Goal: Transaction & Acquisition: Purchase product/service

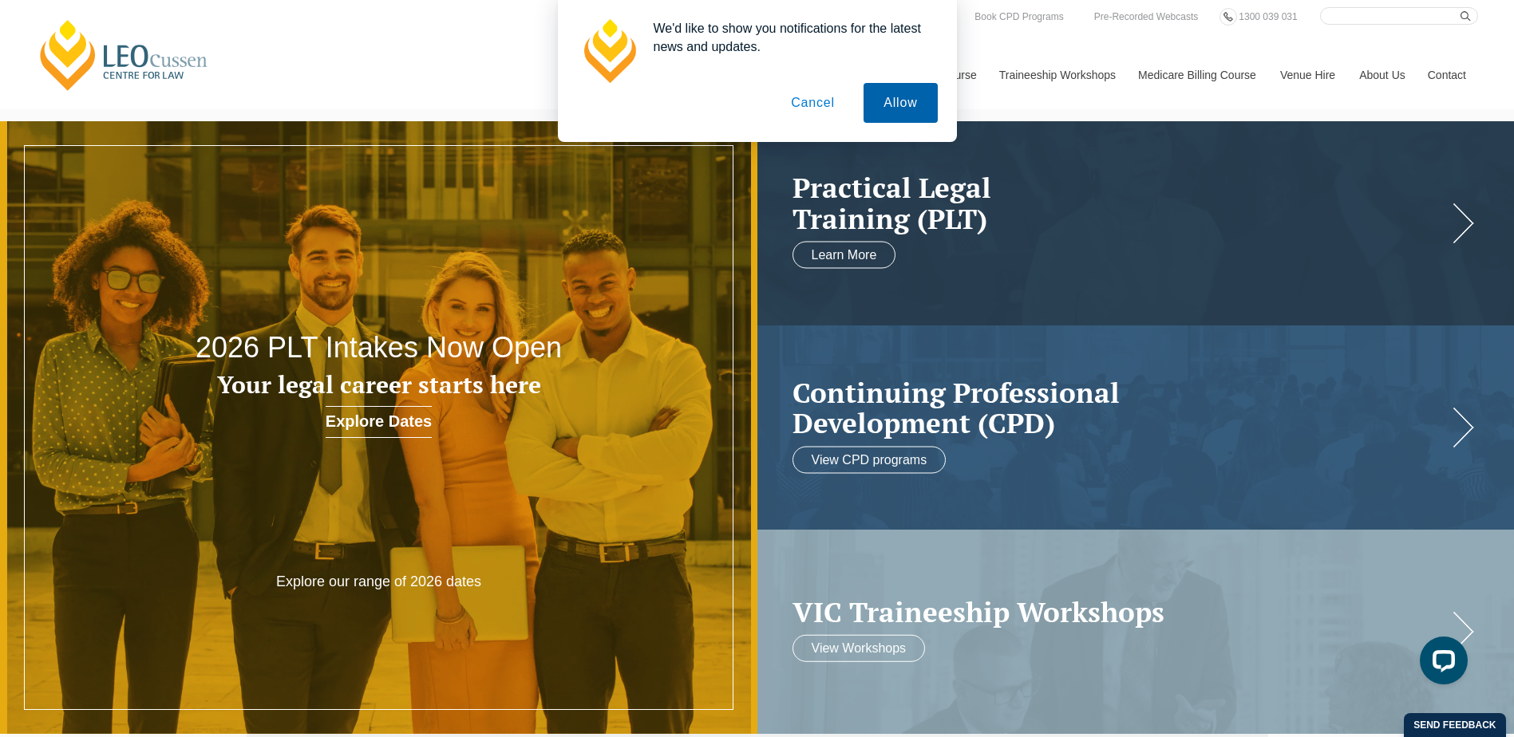
click at [899, 92] on button "Allow" at bounding box center [899, 103] width 73 height 40
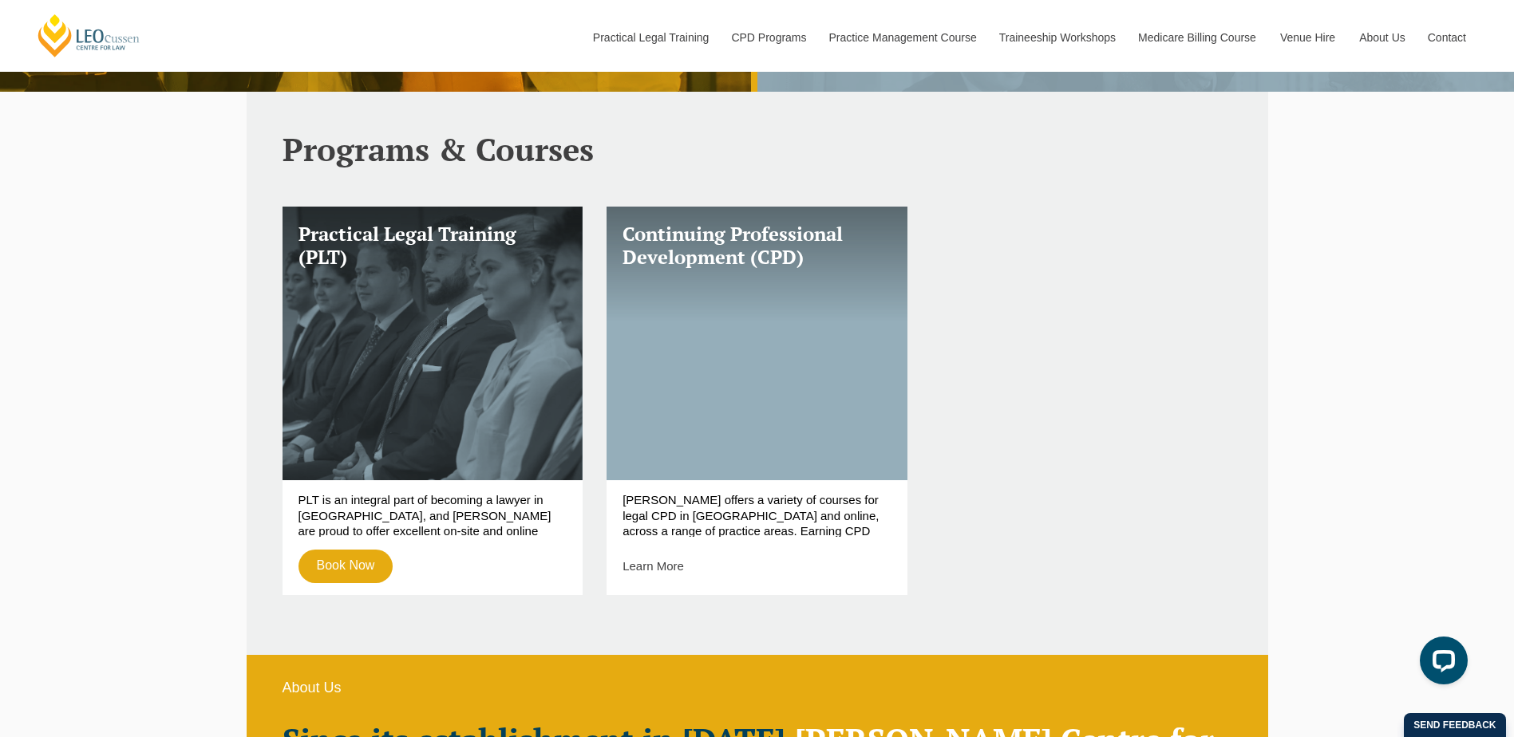
scroll to position [638, 0]
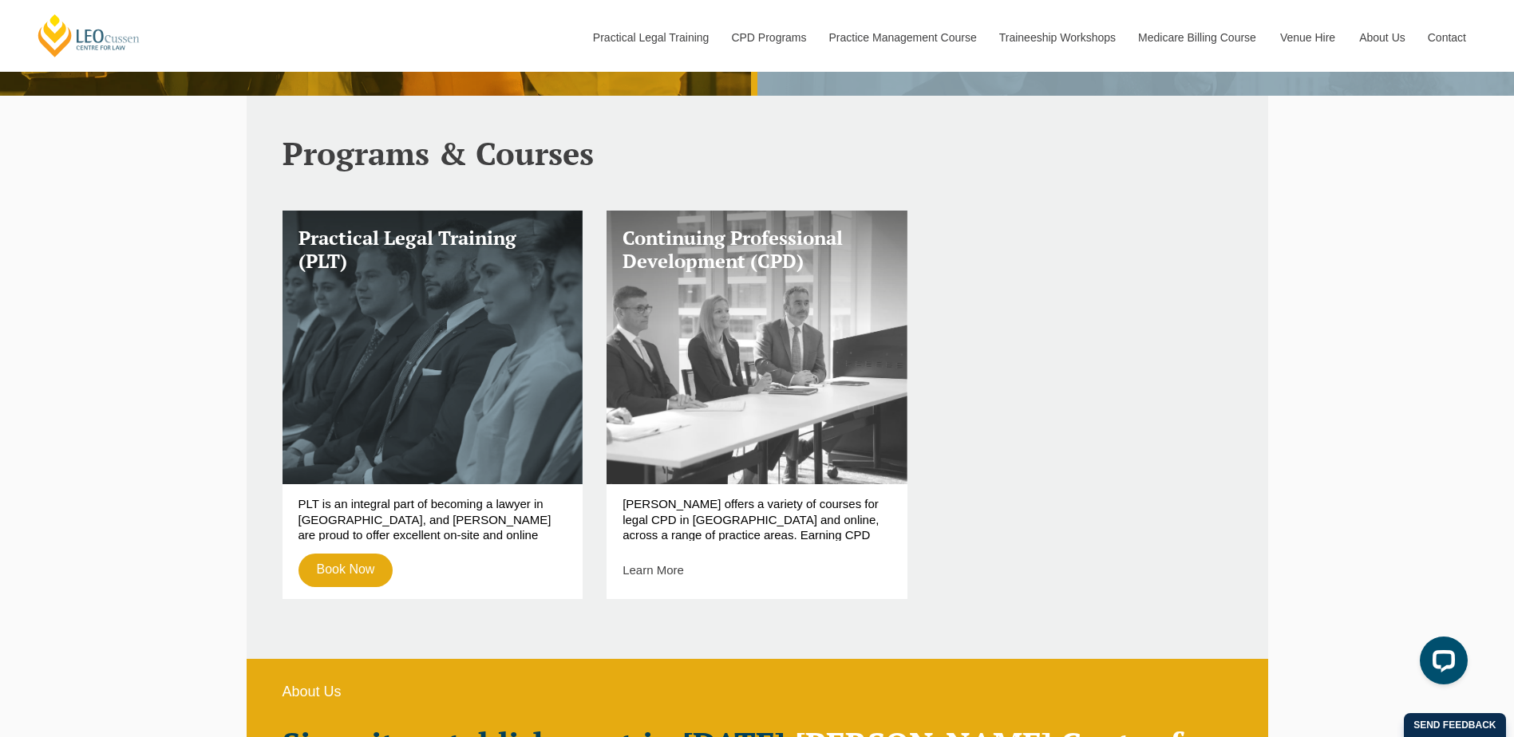
click at [728, 259] on h3 "Continuing Professional Development (CPD)" at bounding box center [756, 250] width 269 height 46
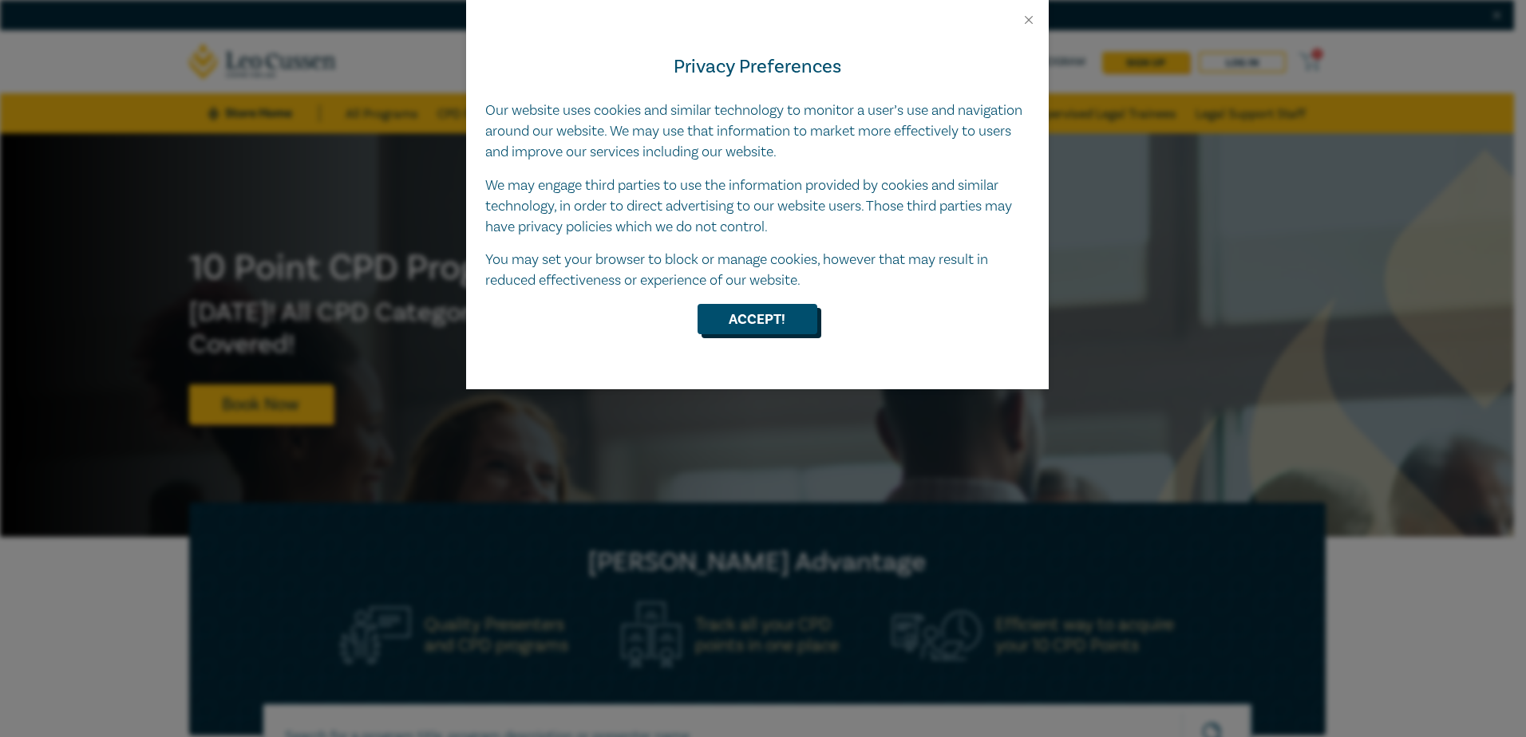
click at [722, 327] on button "Accept!" at bounding box center [757, 319] width 120 height 30
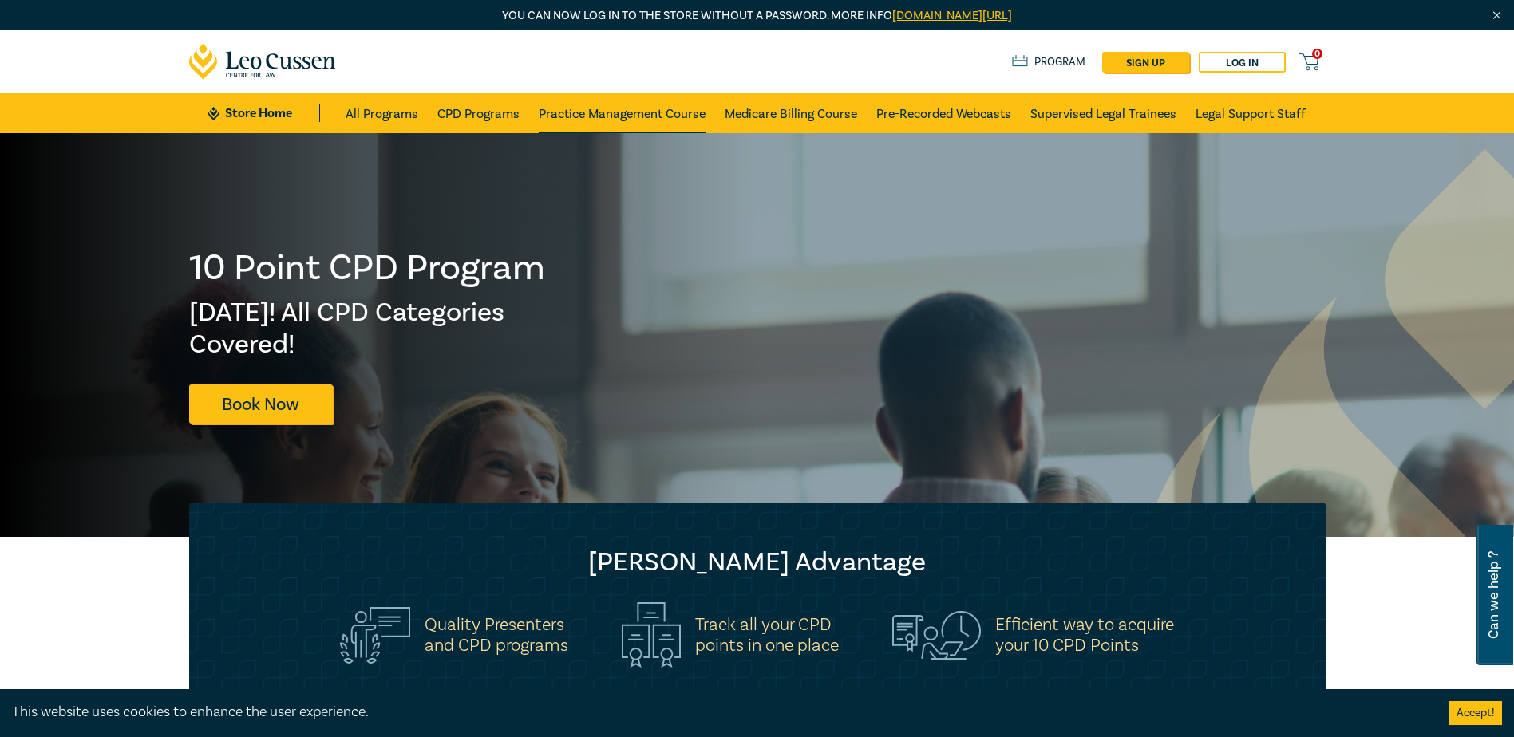
click at [665, 110] on link "Practice Management Course" at bounding box center [622, 113] width 167 height 40
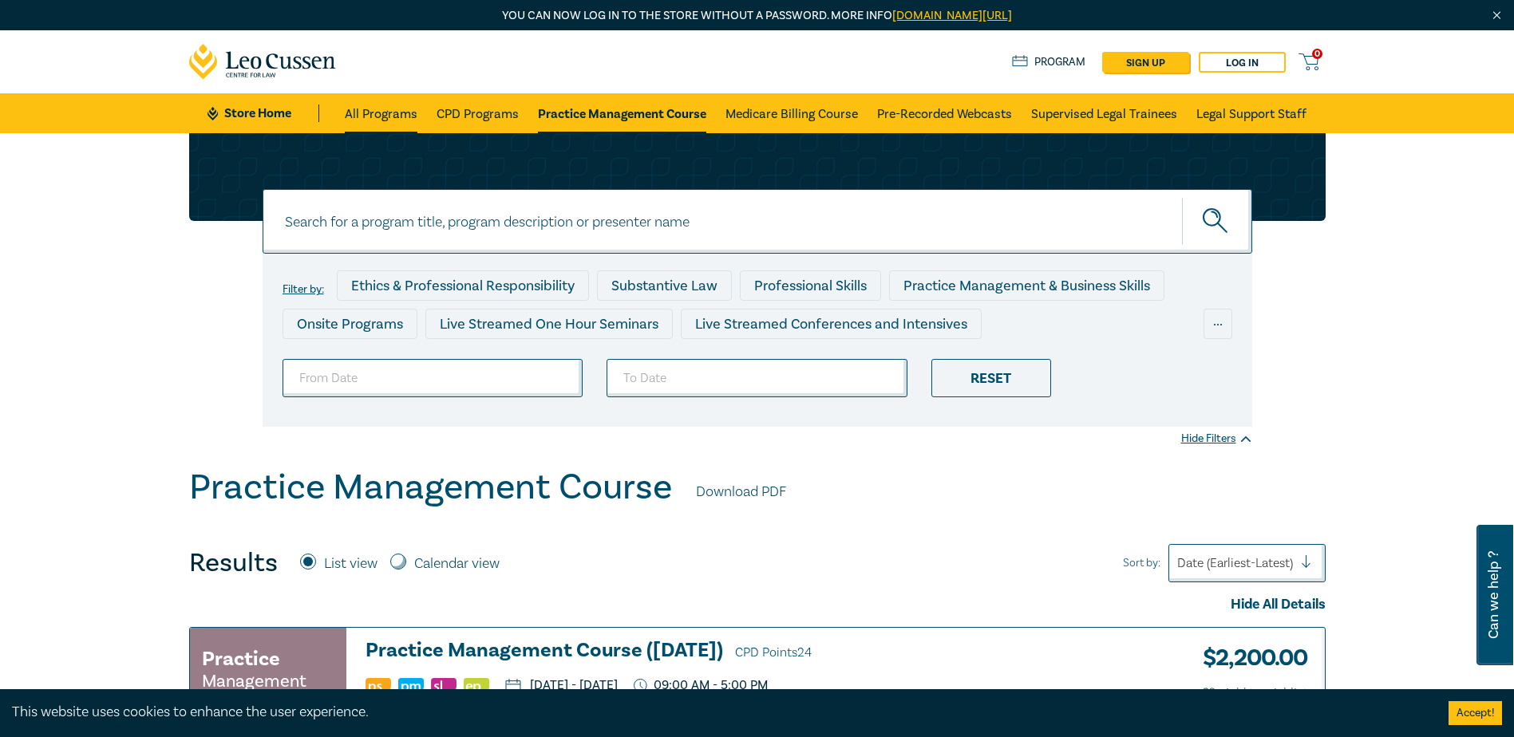
click at [367, 116] on link "All Programs" at bounding box center [381, 113] width 73 height 40
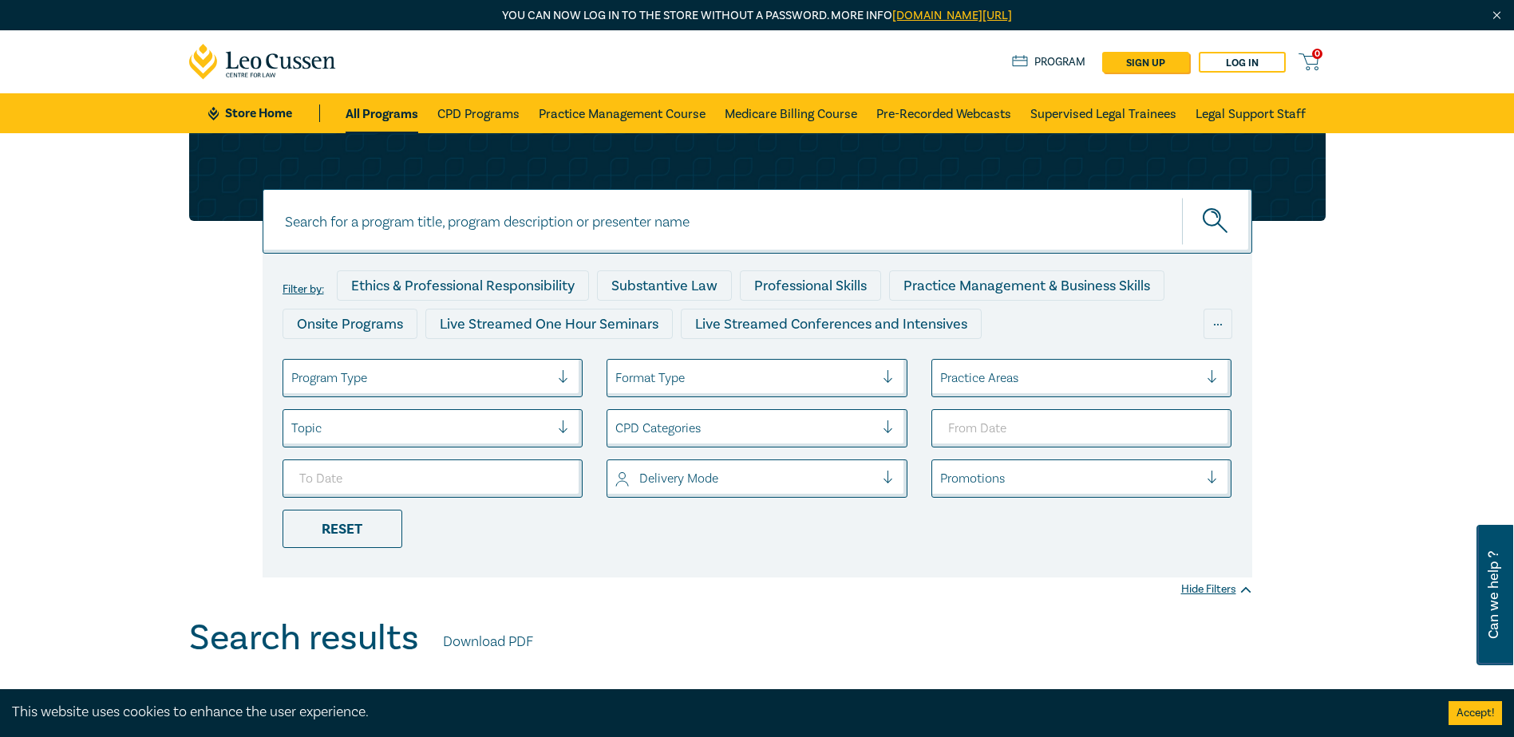
click at [352, 223] on input at bounding box center [757, 221] width 989 height 65
type input "in-house"
click at [1182, 197] on button "submit" at bounding box center [1217, 221] width 70 height 49
click at [1206, 215] on icon "submit" at bounding box center [1216, 222] width 28 height 28
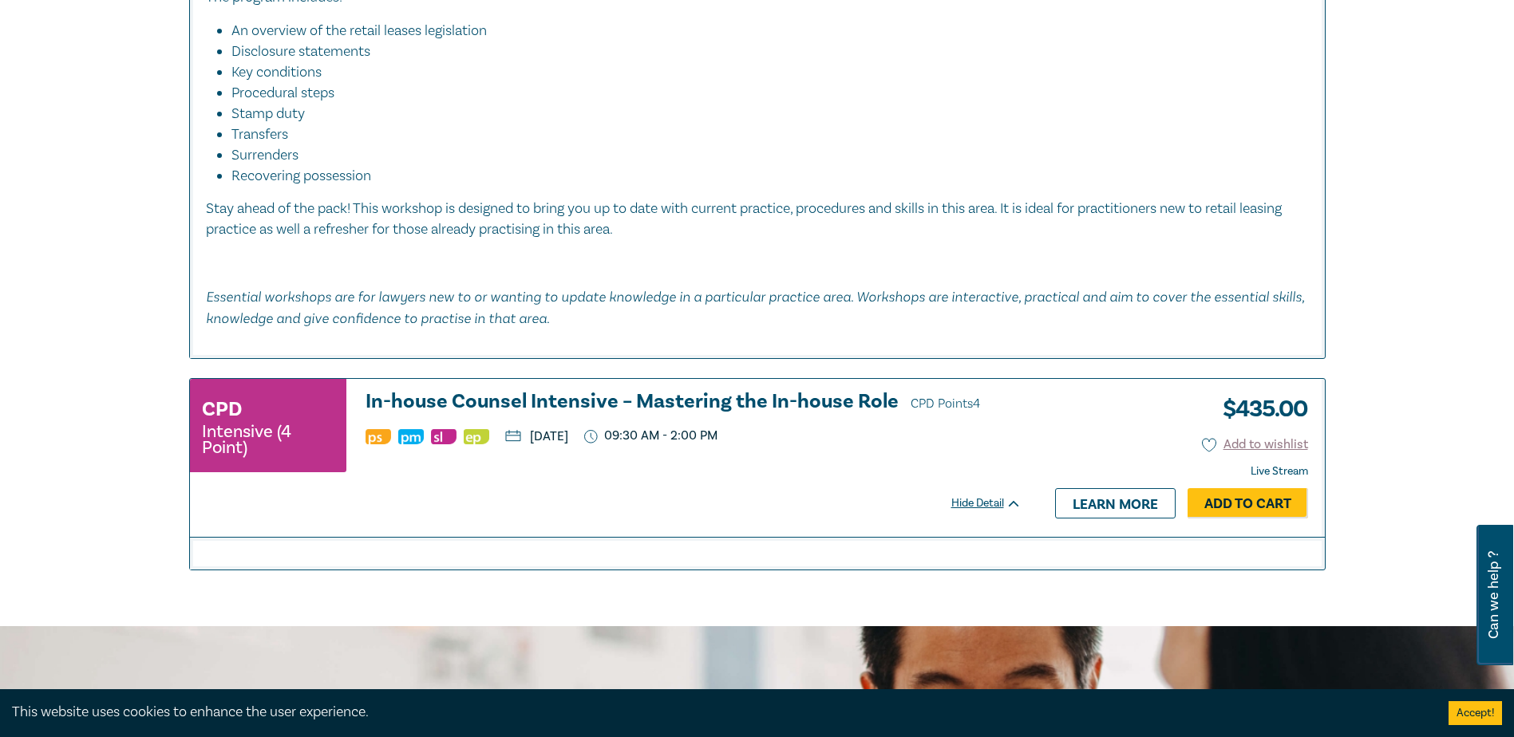
scroll to position [1037, 0]
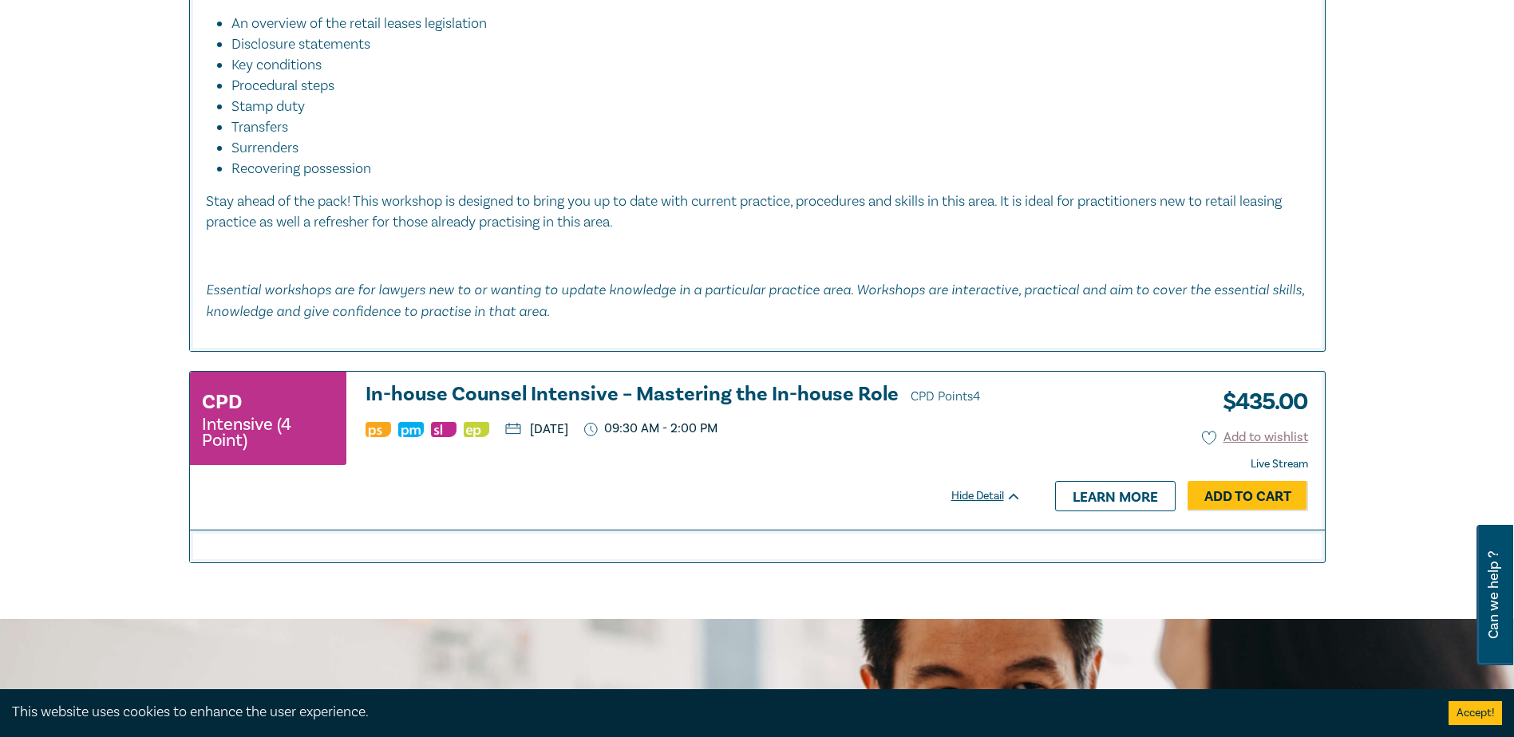
click at [557, 392] on h3 "In-house Counsel Intensive – Mastering the In-house Role CPD Points 4" at bounding box center [693, 396] width 656 height 24
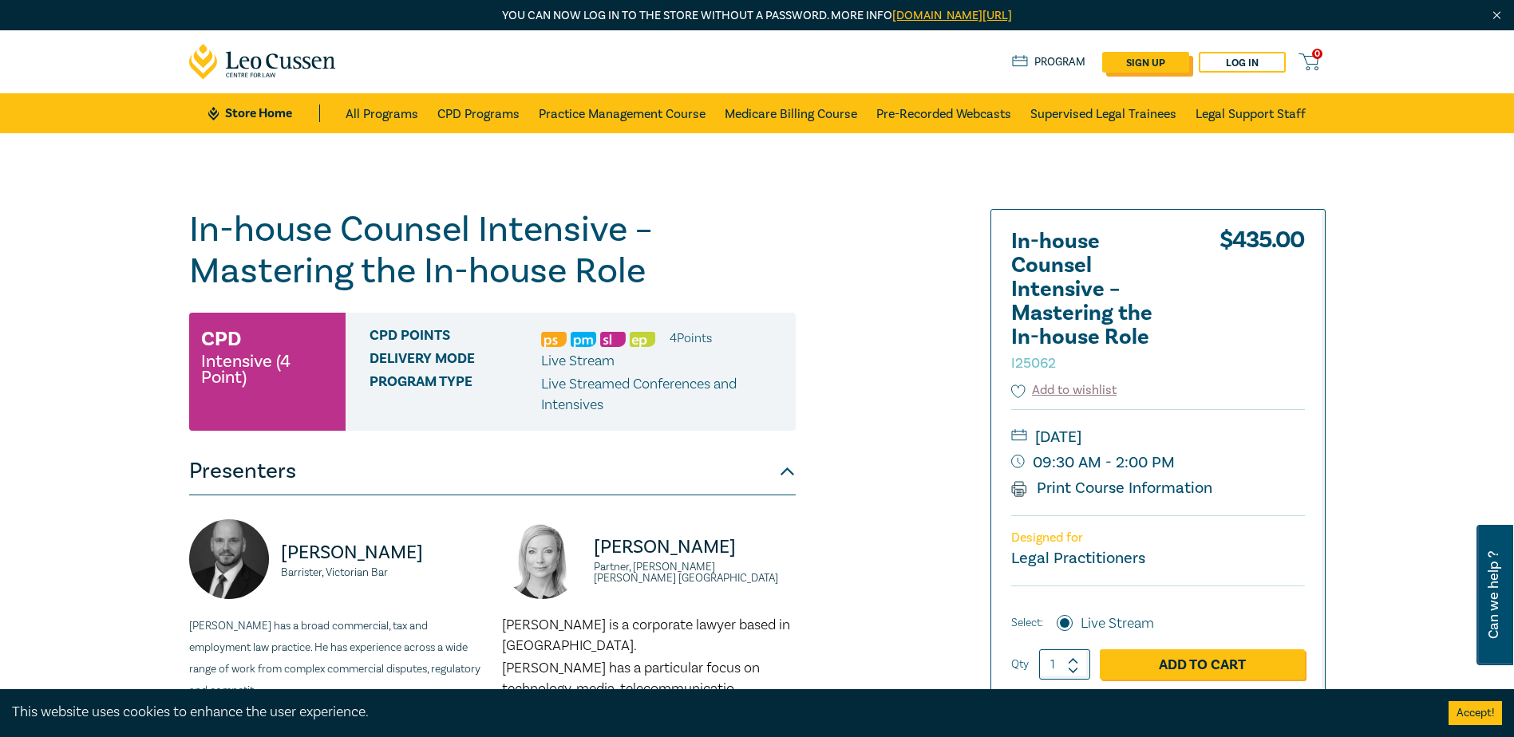
click at [1153, 61] on link "sign up" at bounding box center [1145, 62] width 87 height 21
select select "AU"
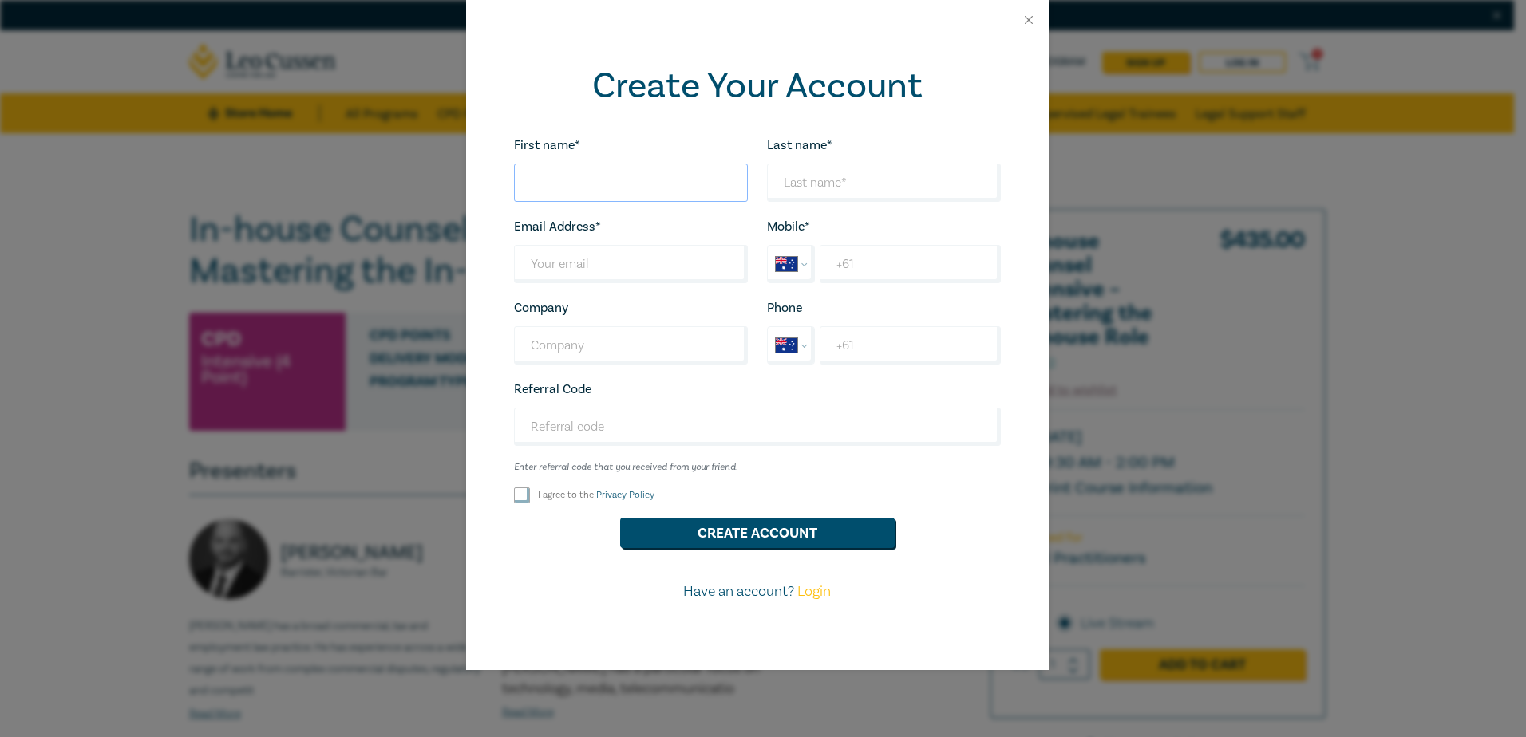
click at [549, 184] on input "First name*" at bounding box center [631, 183] width 234 height 38
type input "Rachael"
type input "Gibbs"
type input "rgibbs@millsoakley.com.au"
click at [555, 347] on input "Company" at bounding box center [631, 345] width 234 height 38
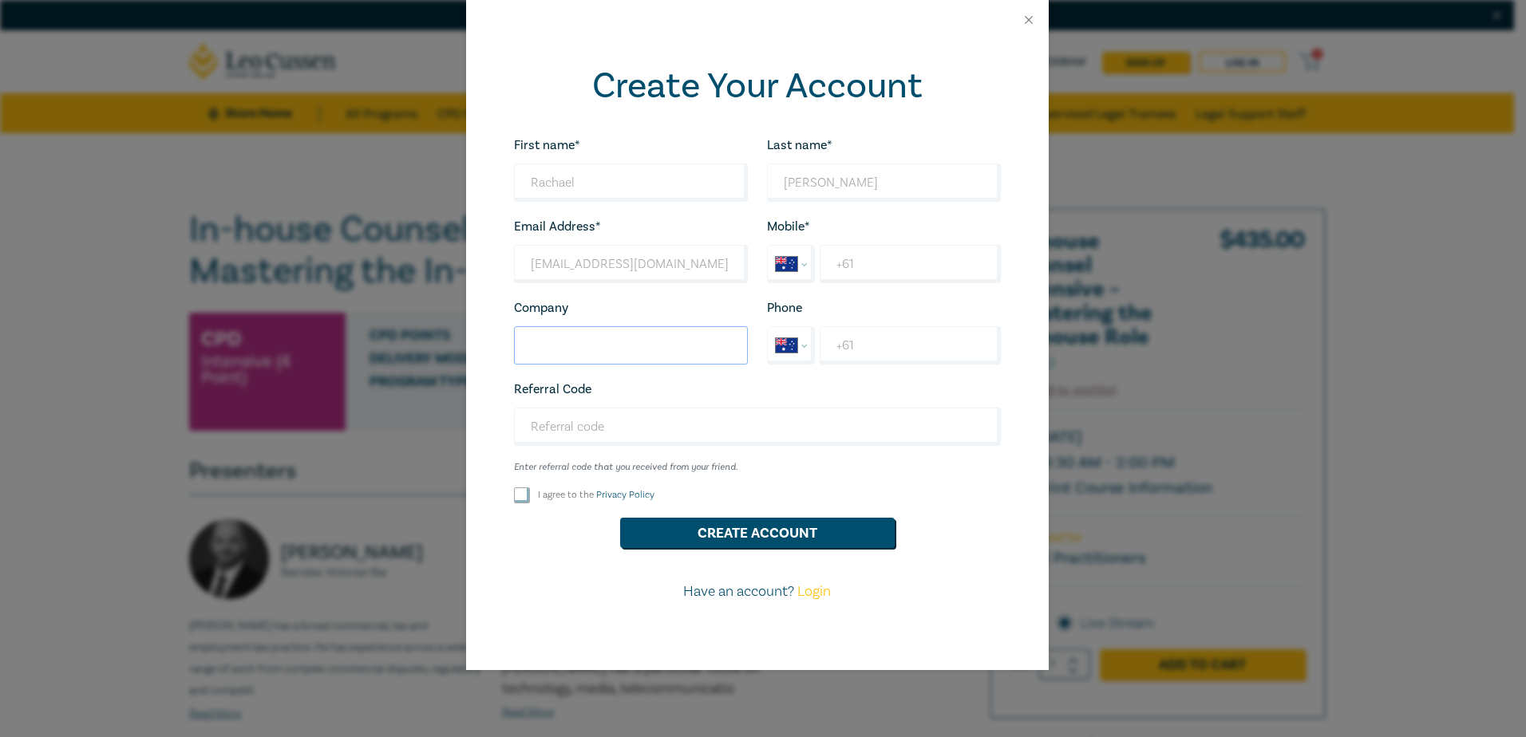
type input "Mills Oakley"
click at [893, 270] on input "+61" at bounding box center [909, 264] width 180 height 38
type input "+61 438 711 081"
click at [876, 345] on input "+61" at bounding box center [909, 345] width 180 height 38
type input "+61 3 8568 9630"
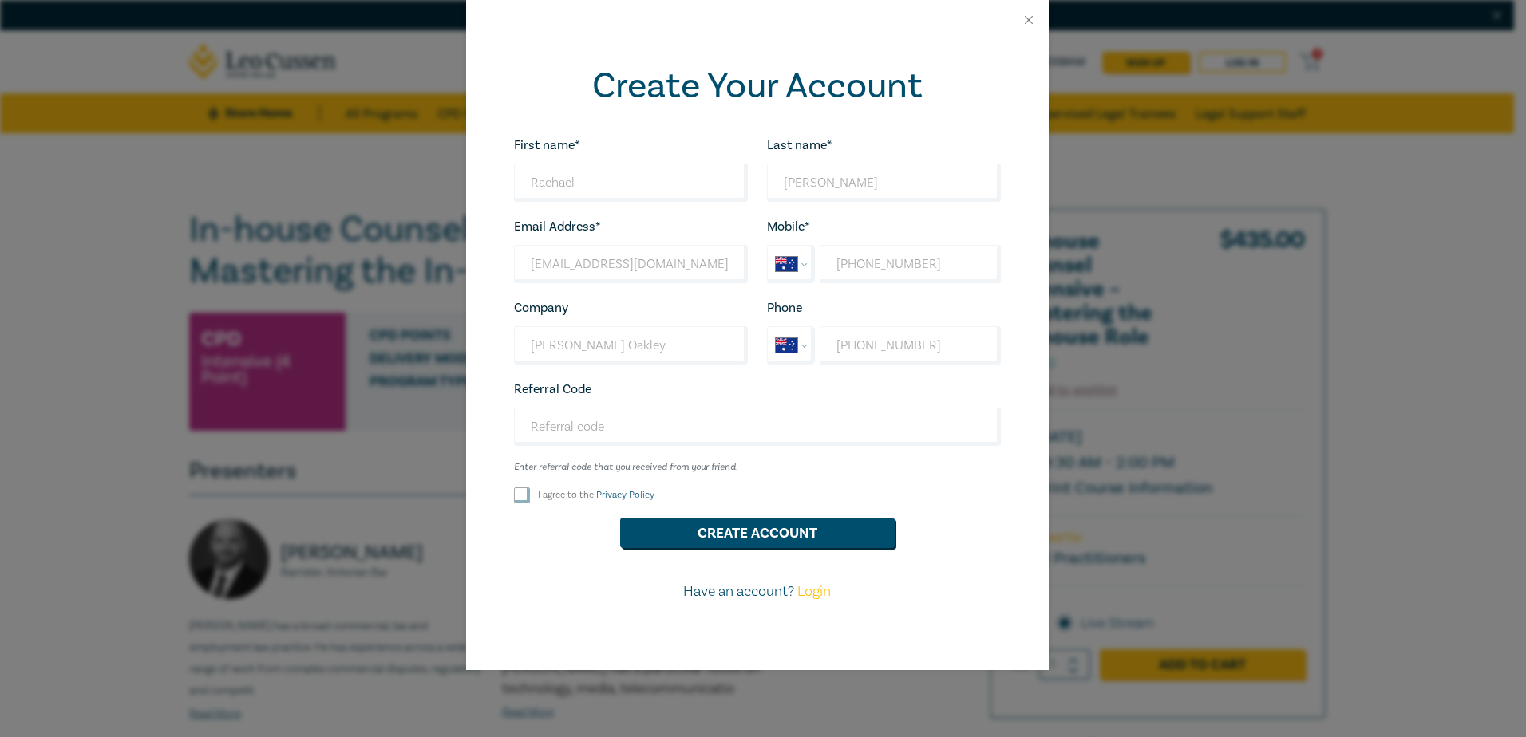
click at [514, 498] on input "I agree to the Privacy Policy" at bounding box center [522, 496] width 16 height 16
checkbox input "true"
click at [720, 535] on button "Create Account" at bounding box center [757, 533] width 274 height 30
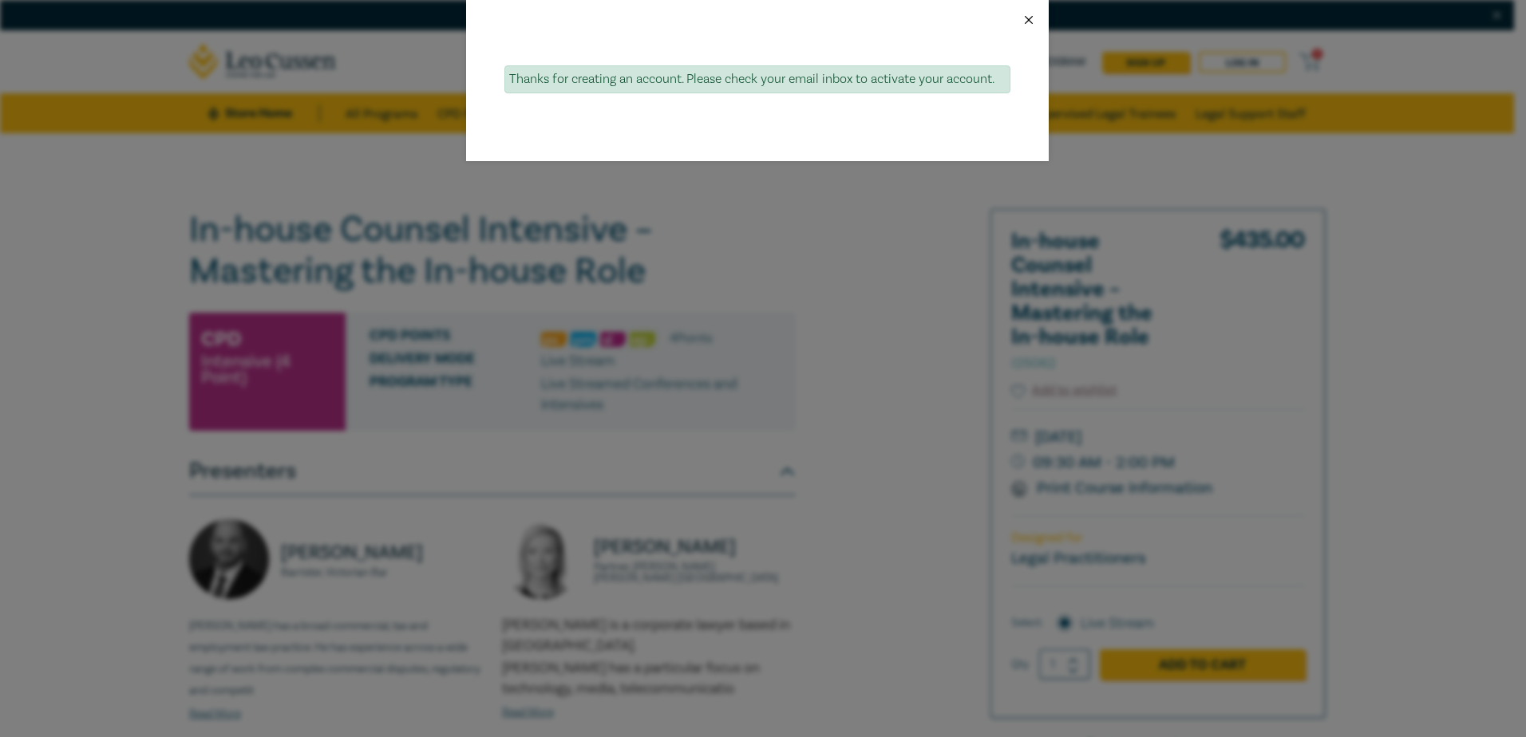
click at [1026, 19] on button "Close" at bounding box center [1028, 20] width 14 height 14
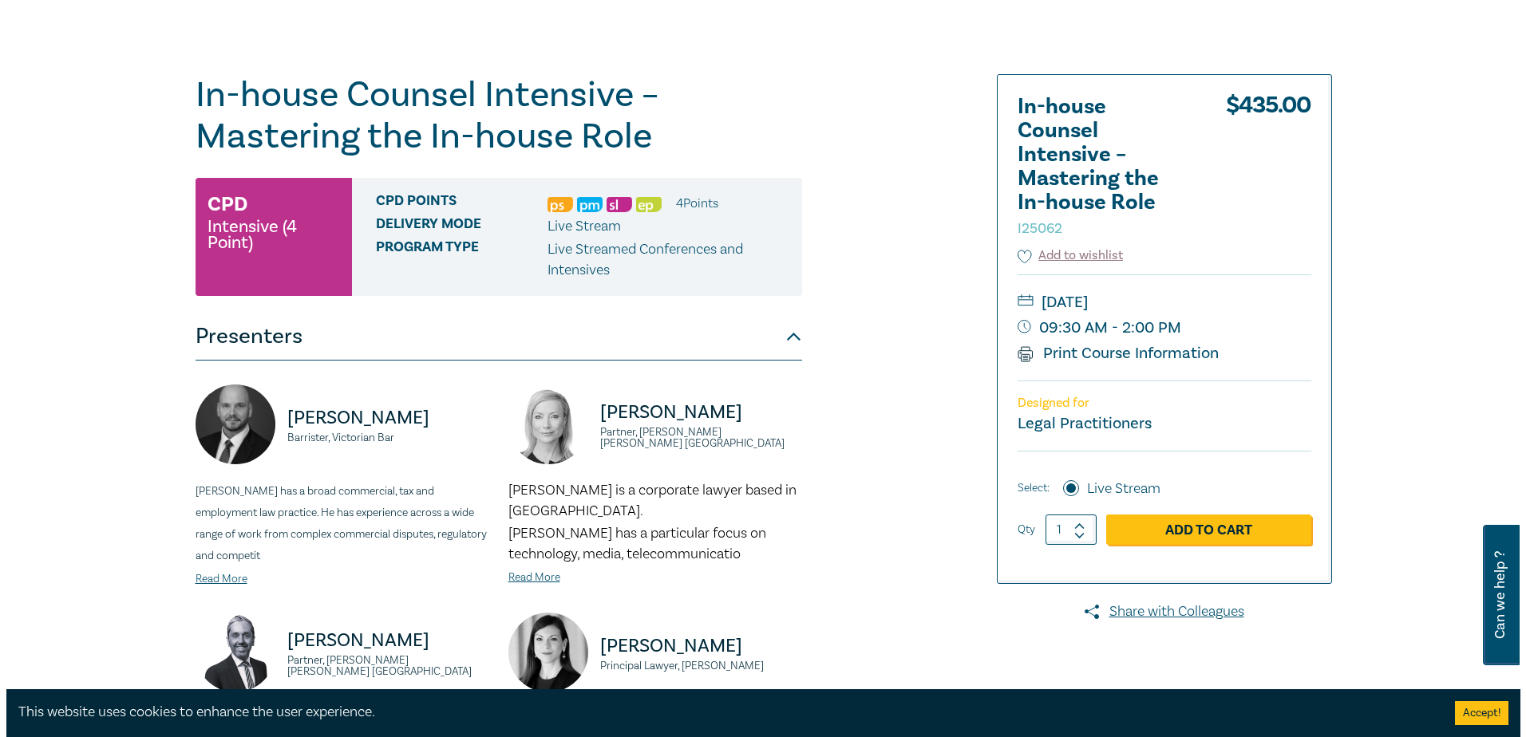
scroll to position [160, 0]
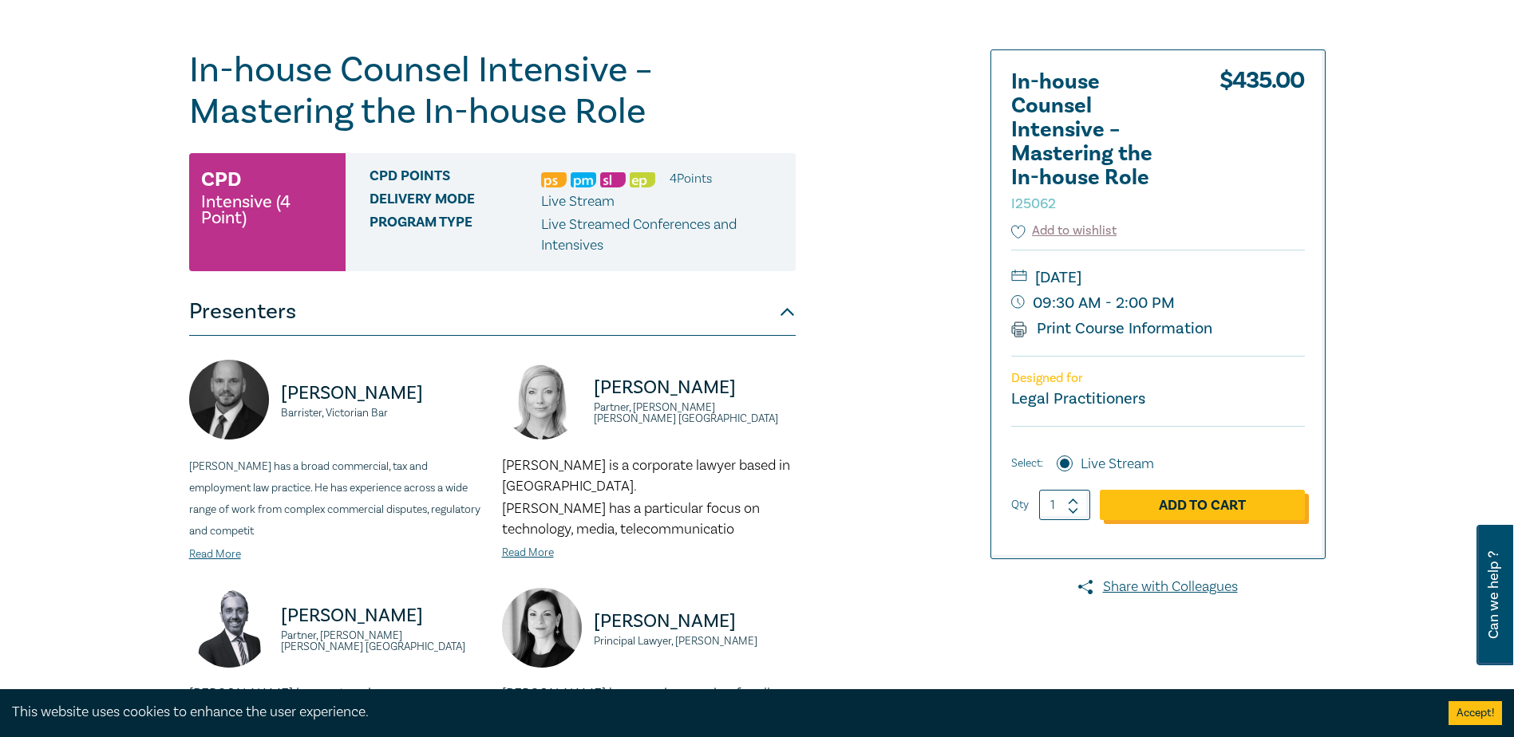
click at [1198, 503] on link "Add to Cart" at bounding box center [1201, 505] width 205 height 30
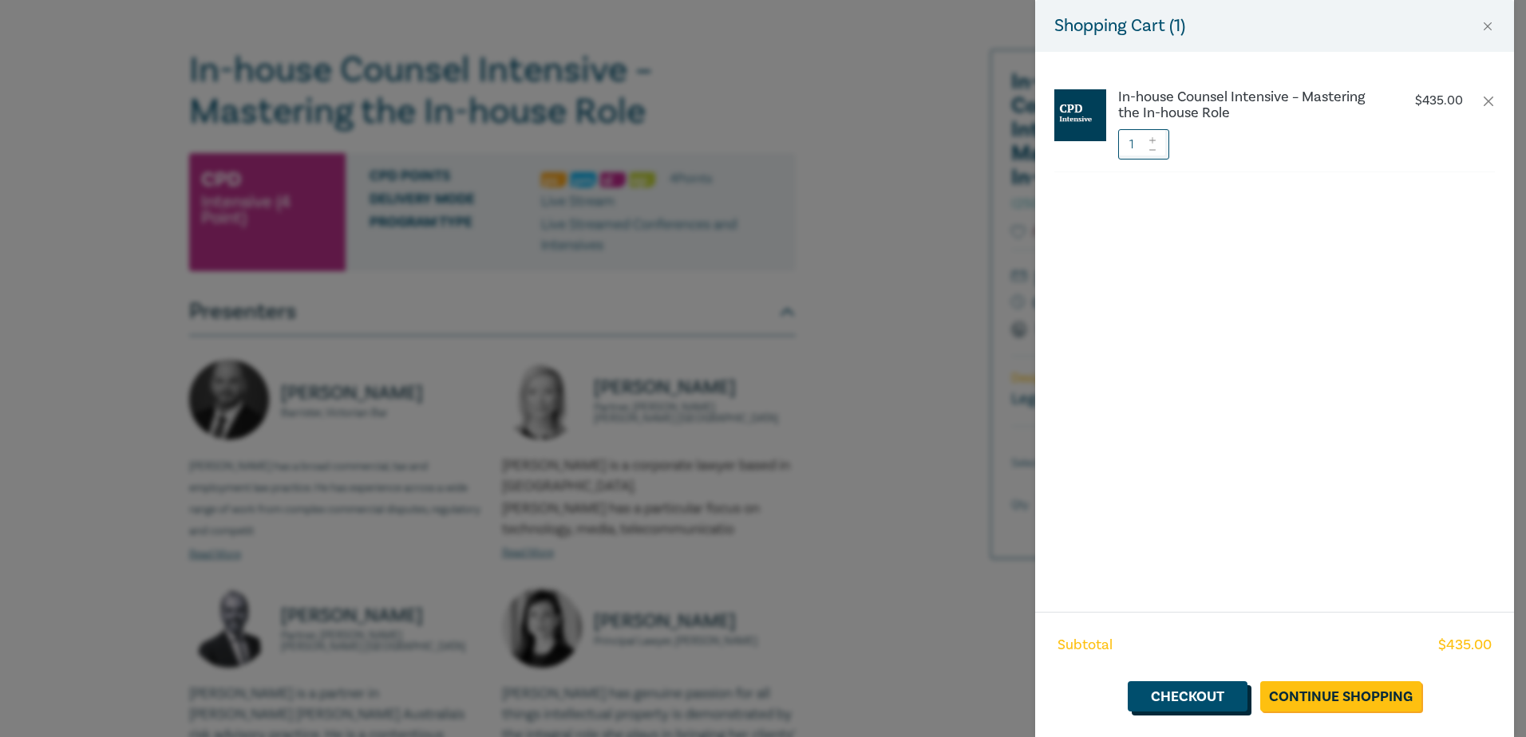
click at [1183, 697] on link "Checkout" at bounding box center [1187, 696] width 120 height 30
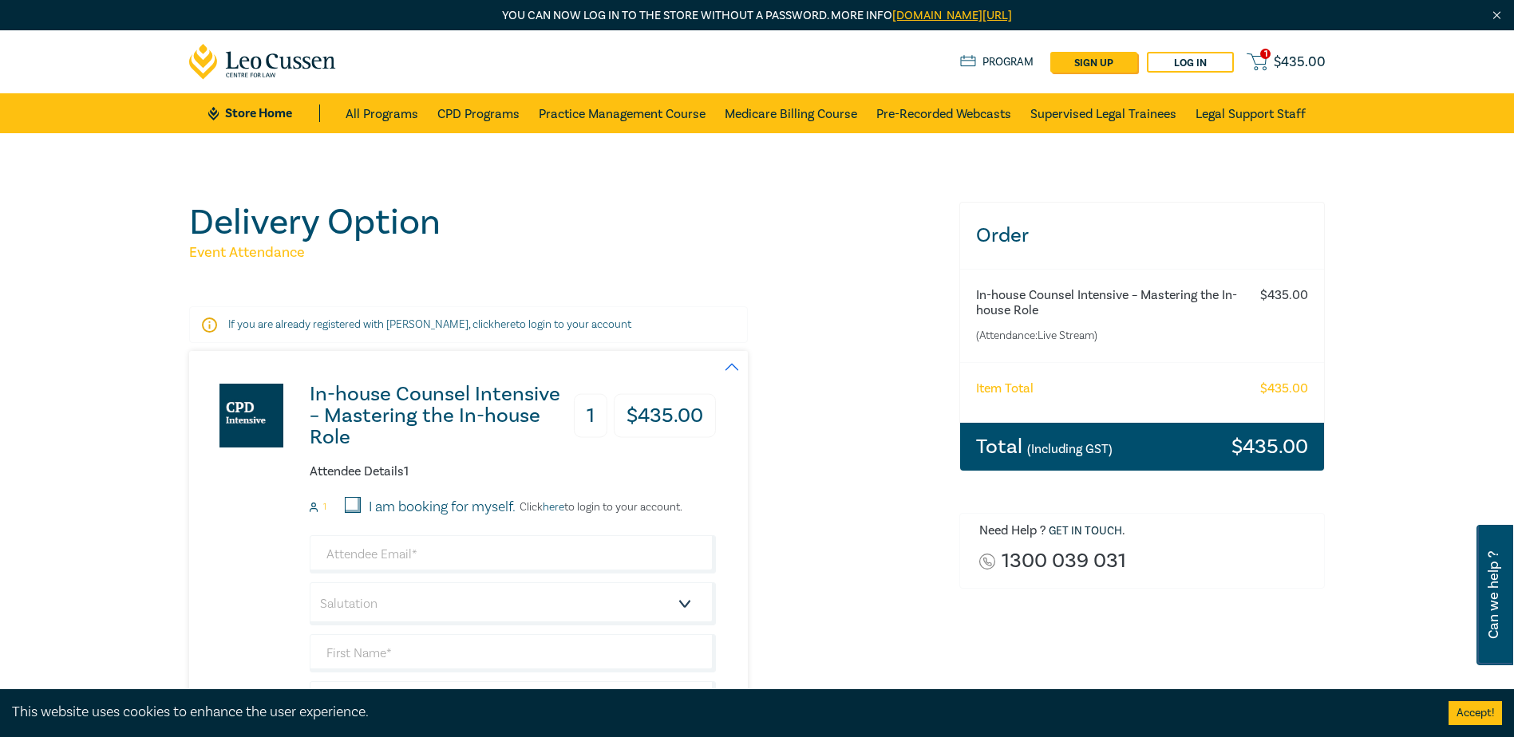
click at [351, 503] on input "I am booking for myself." at bounding box center [353, 505] width 16 height 16
checkbox input "true"
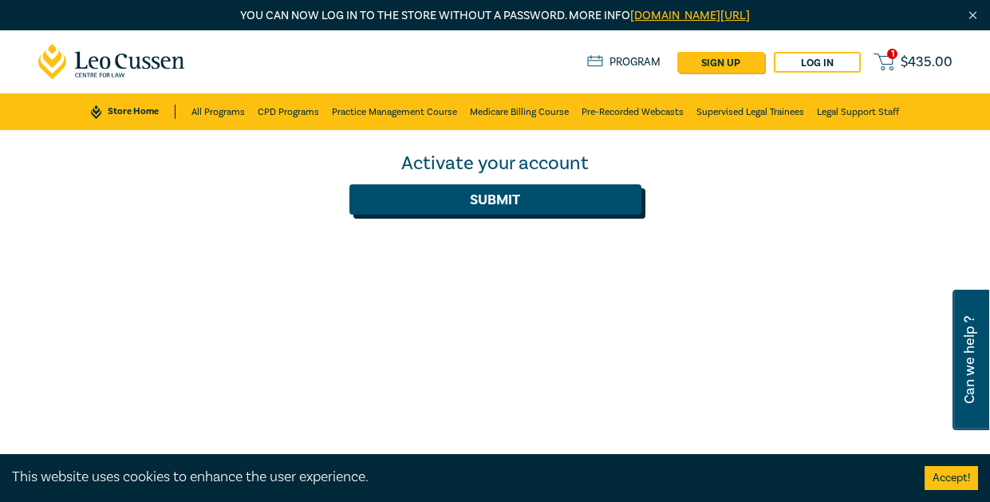
click at [495, 204] on button "Submit" at bounding box center [495, 199] width 292 height 30
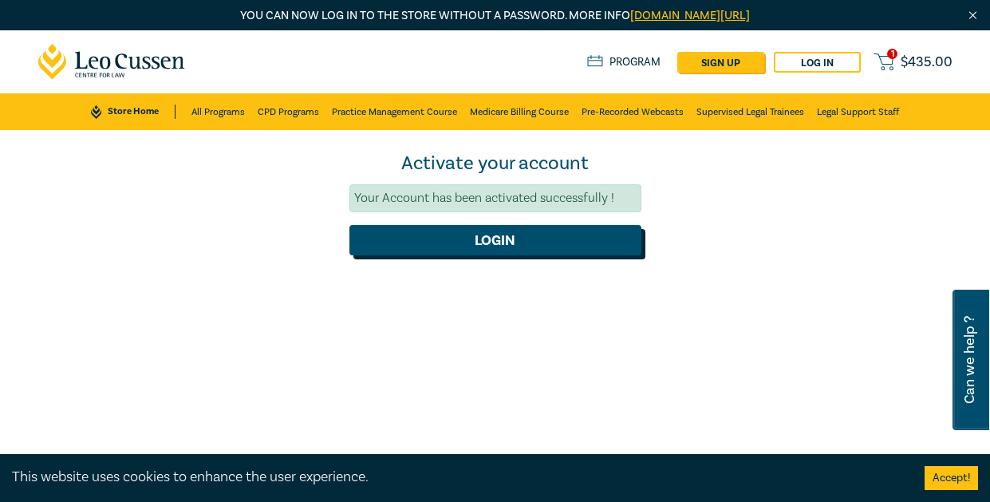
click at [499, 242] on form "Activate your account Your Account has been activated successfully ! Login" at bounding box center [495, 203] width 292 height 105
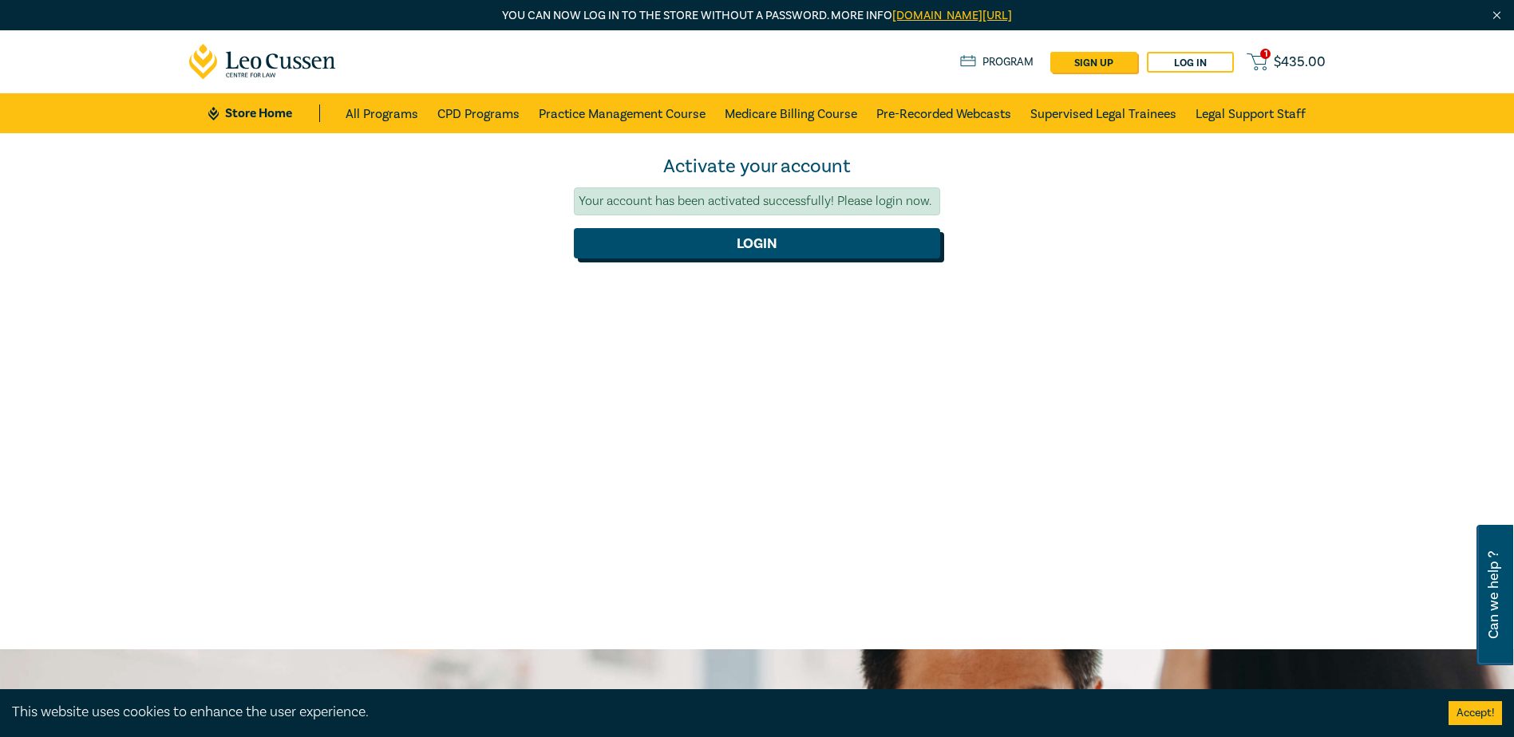
click at [748, 246] on button "Login" at bounding box center [757, 243] width 366 height 30
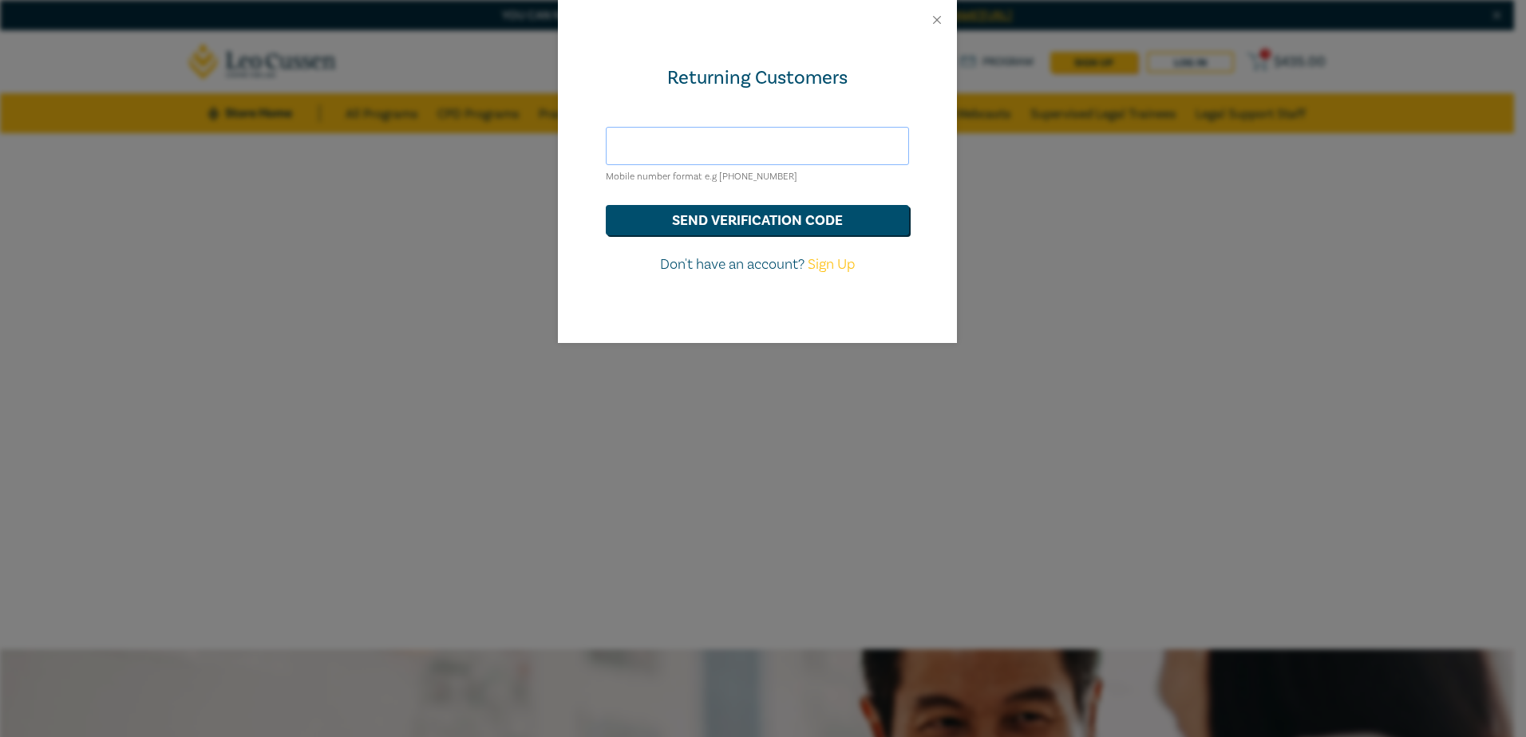
click at [675, 147] on input "text" at bounding box center [757, 146] width 303 height 38
type input "[EMAIL_ADDRESS][DOMAIN_NAME]"
click at [740, 223] on button "send verification code" at bounding box center [757, 220] width 303 height 30
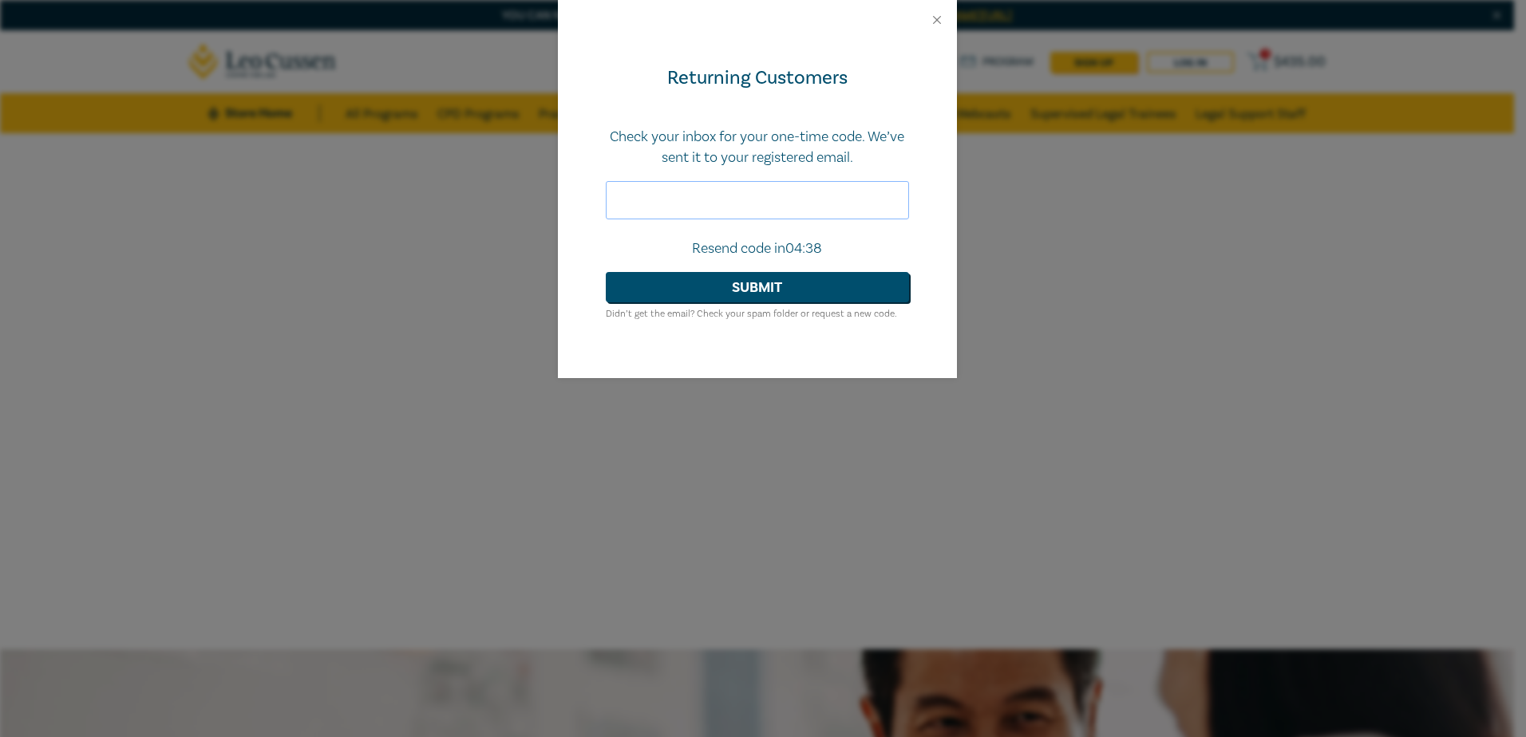
click at [689, 210] on input "text" at bounding box center [757, 200] width 303 height 38
paste input "109861"
type input "109861"
click at [763, 291] on button "Submit" at bounding box center [757, 287] width 303 height 30
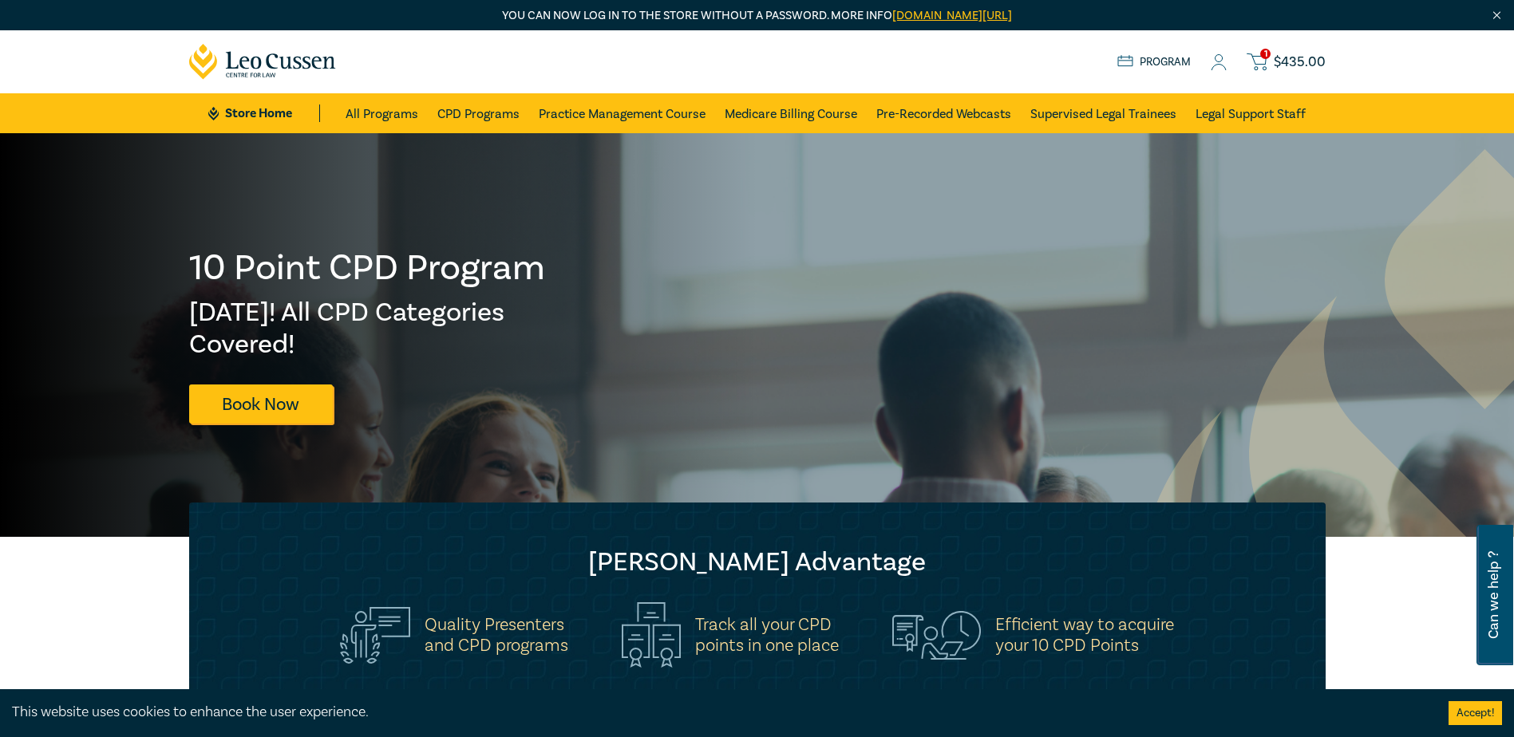
click at [1222, 61] on circle at bounding box center [1218, 58] width 7 height 7
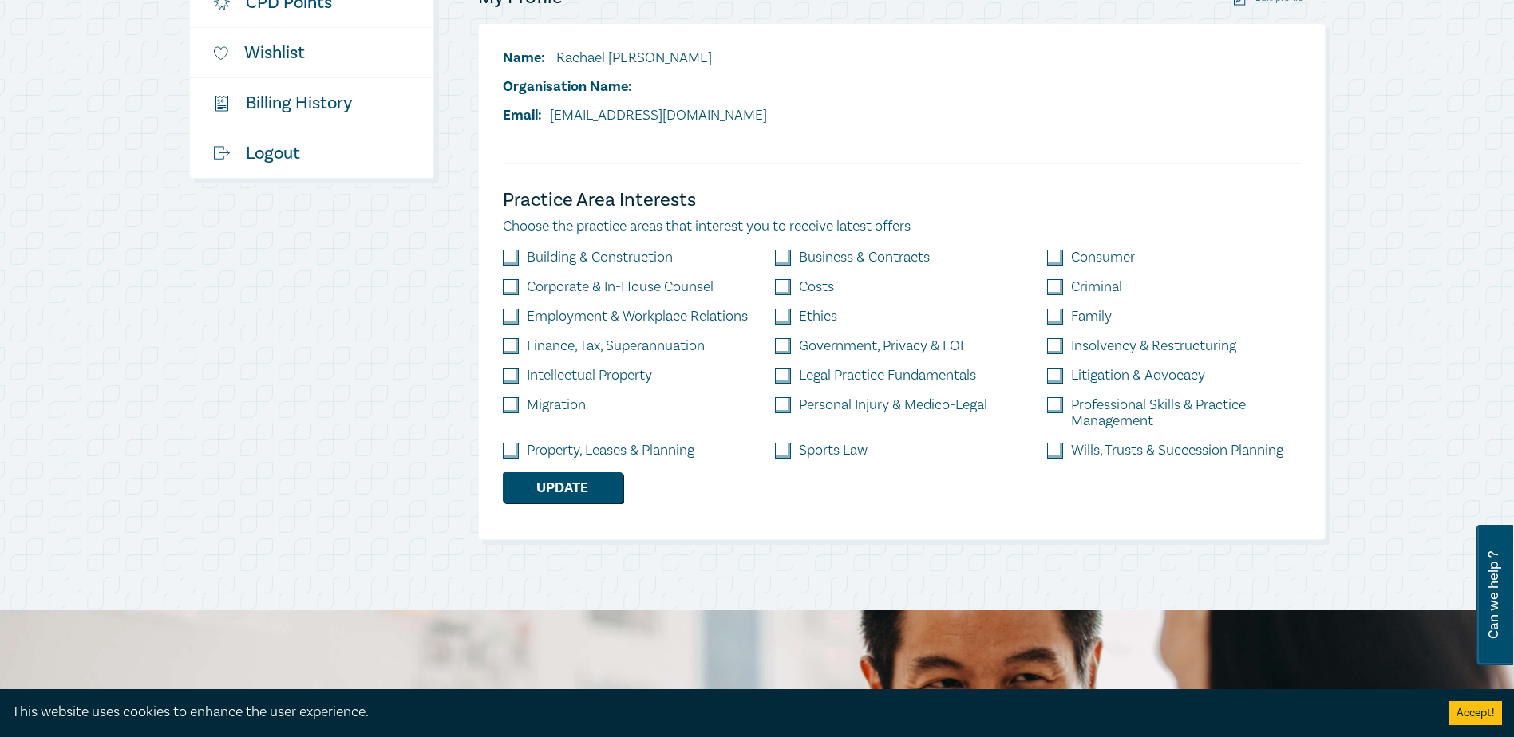
scroll to position [479, 0]
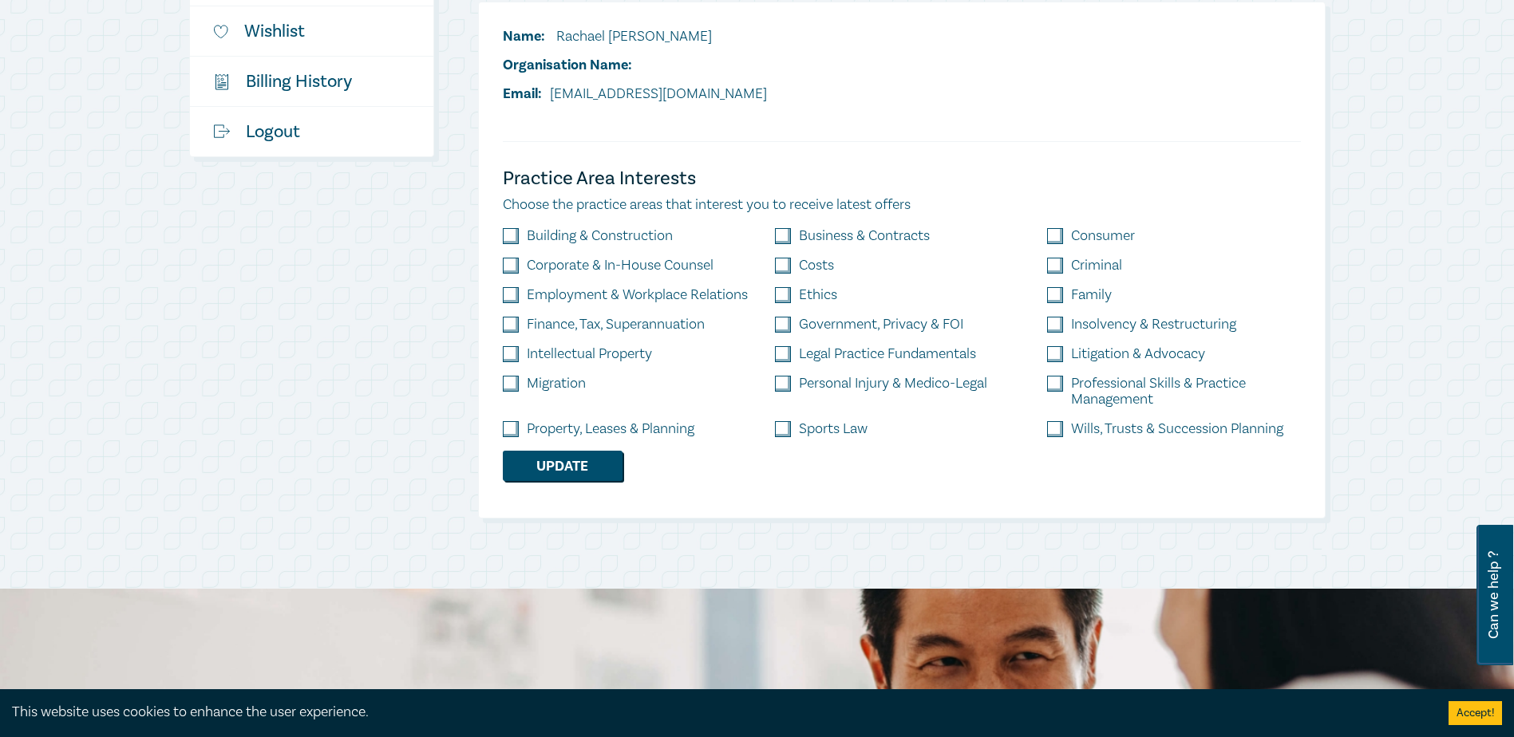
click at [507, 270] on input "checkbox" at bounding box center [511, 266] width 16 height 16
checkbox input "true"
click at [781, 267] on input "checkbox" at bounding box center [783, 266] width 16 height 16
checkbox input "true"
click at [777, 297] on input "checkbox" at bounding box center [783, 295] width 16 height 16
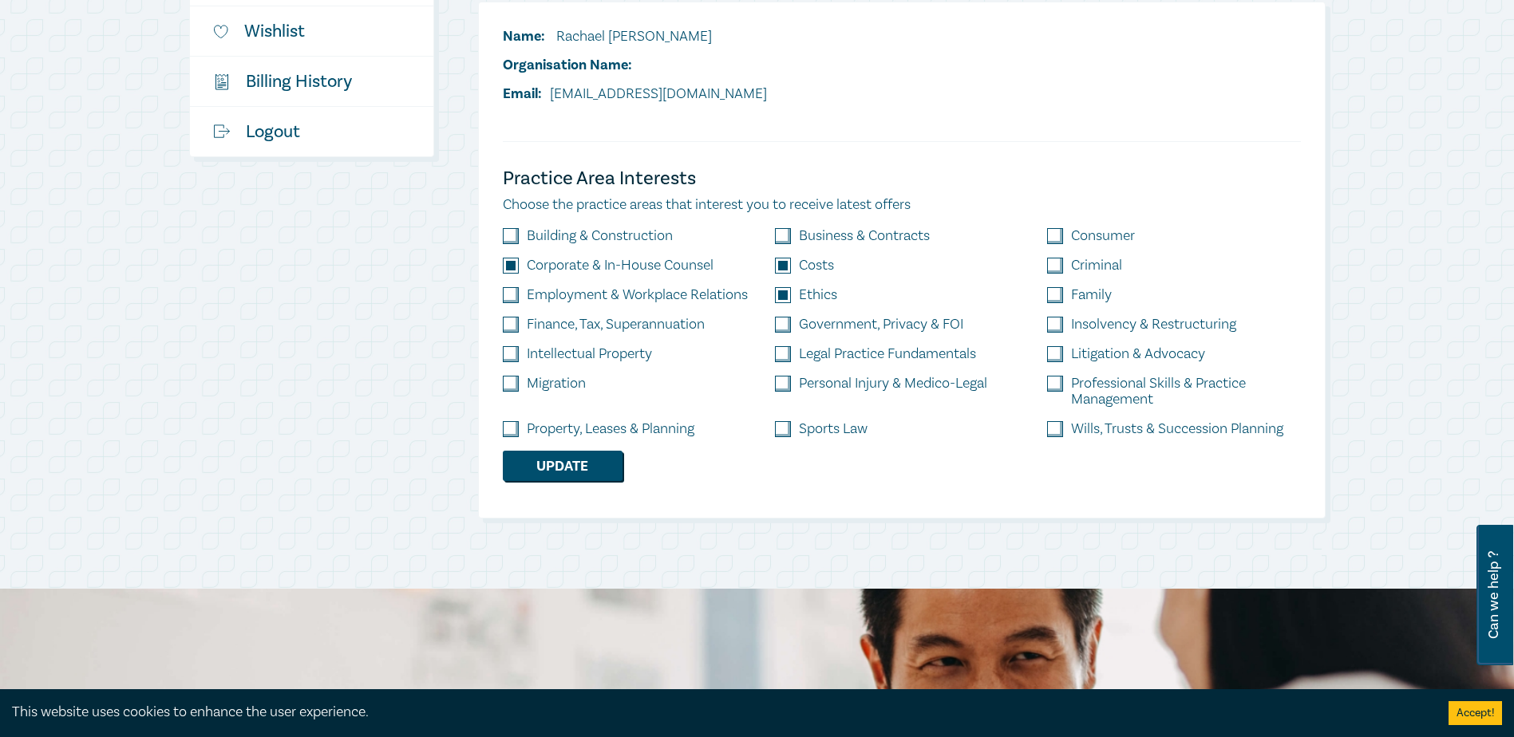
checkbox input "true"
click at [783, 324] on input "checkbox" at bounding box center [783, 325] width 16 height 16
checkbox input "true"
click at [1055, 386] on input "checkbox" at bounding box center [1055, 384] width 16 height 16
checkbox input "true"
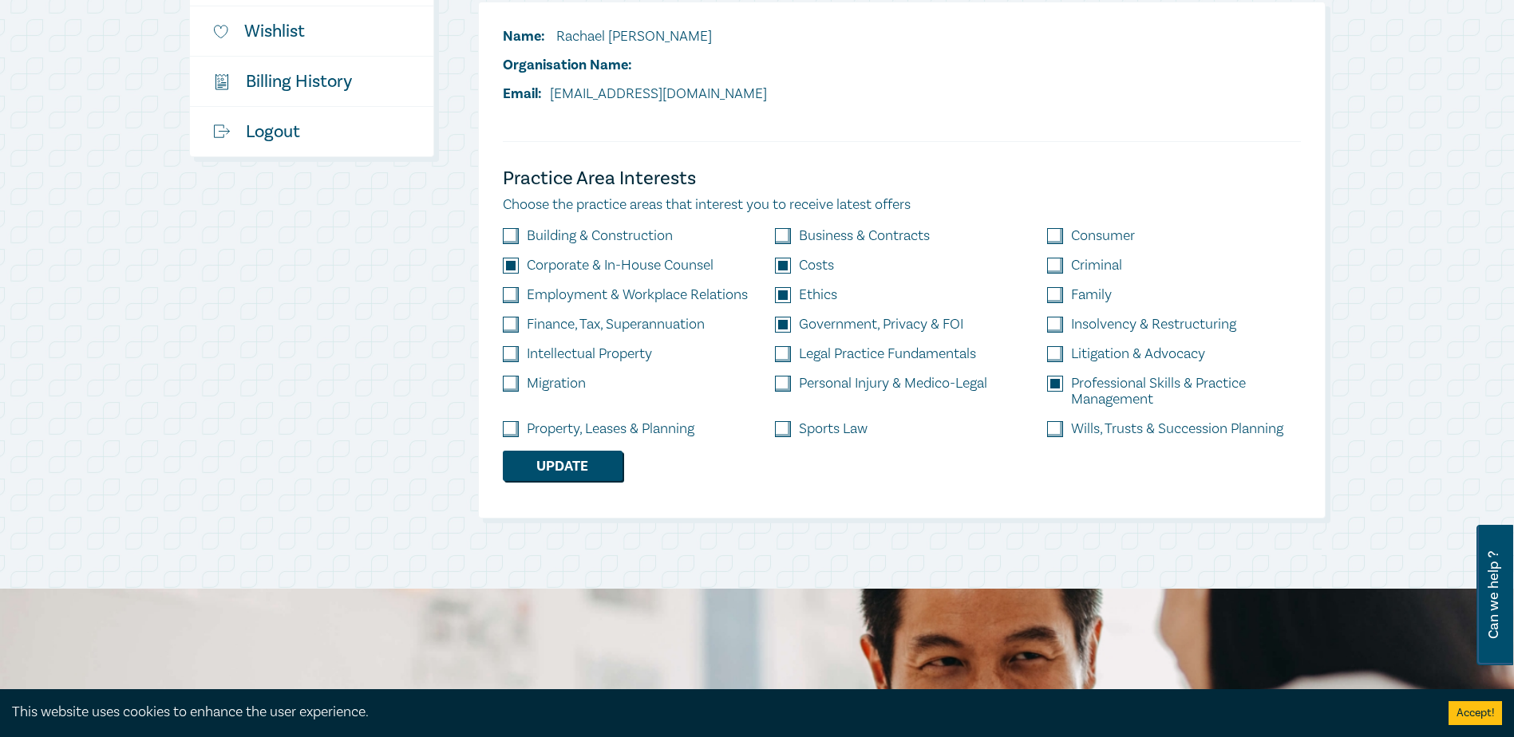
click at [1056, 352] on input "checkbox" at bounding box center [1055, 354] width 16 height 16
checkbox input "true"
click at [780, 355] on input "checkbox" at bounding box center [783, 354] width 16 height 16
checkbox input "true"
click at [786, 236] on input "checkbox" at bounding box center [783, 236] width 16 height 16
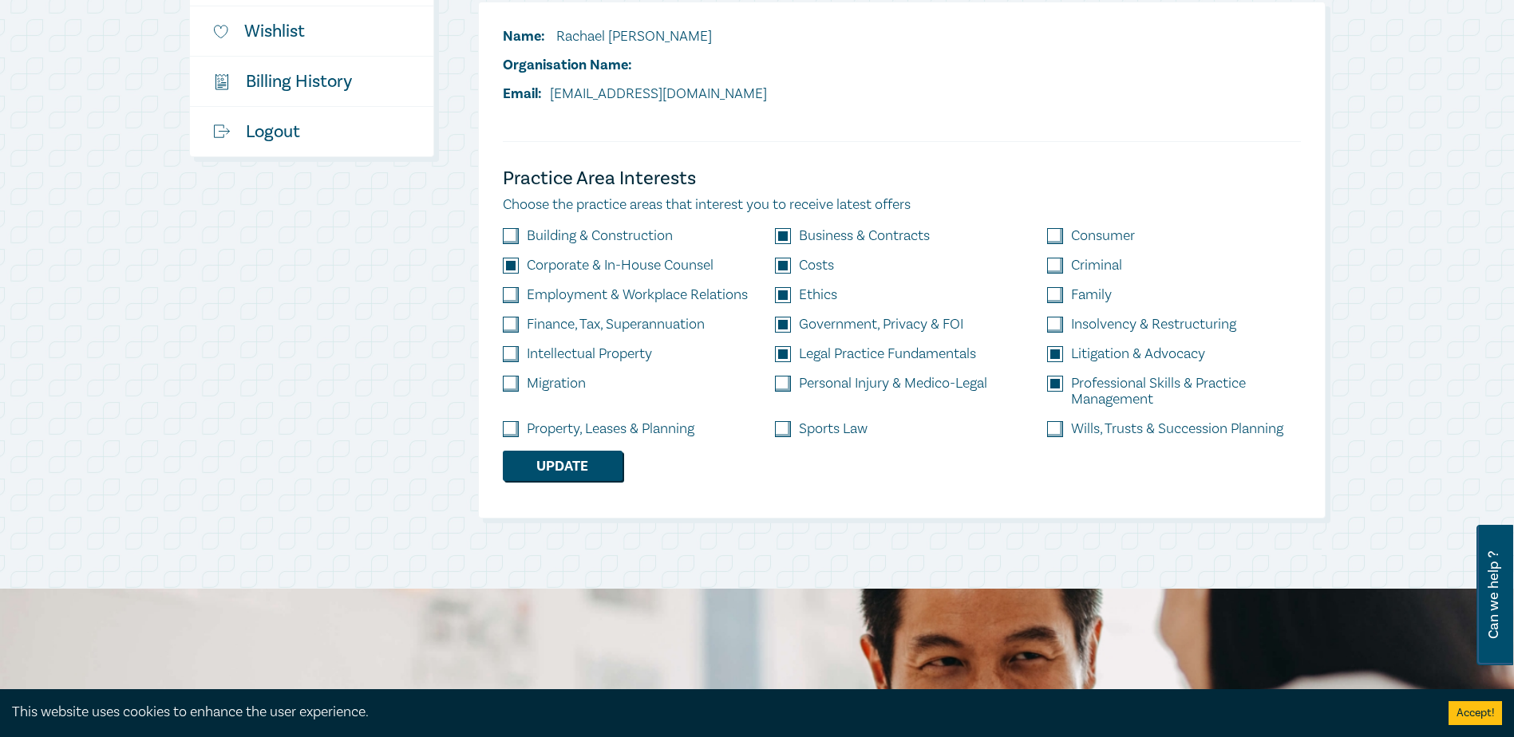
checkbox input "true"
click at [554, 460] on button "Update" at bounding box center [563, 466] width 120 height 30
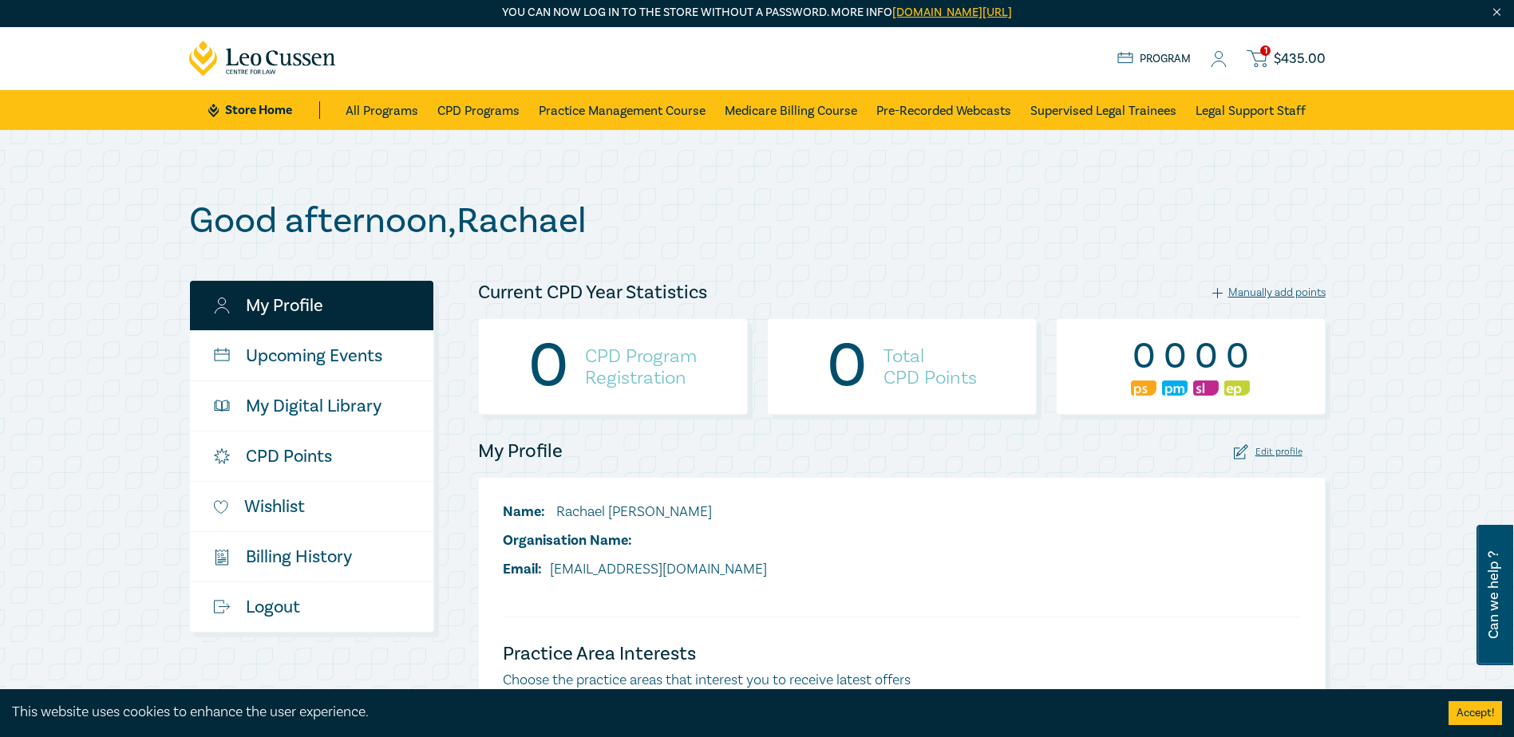
scroll to position [0, 0]
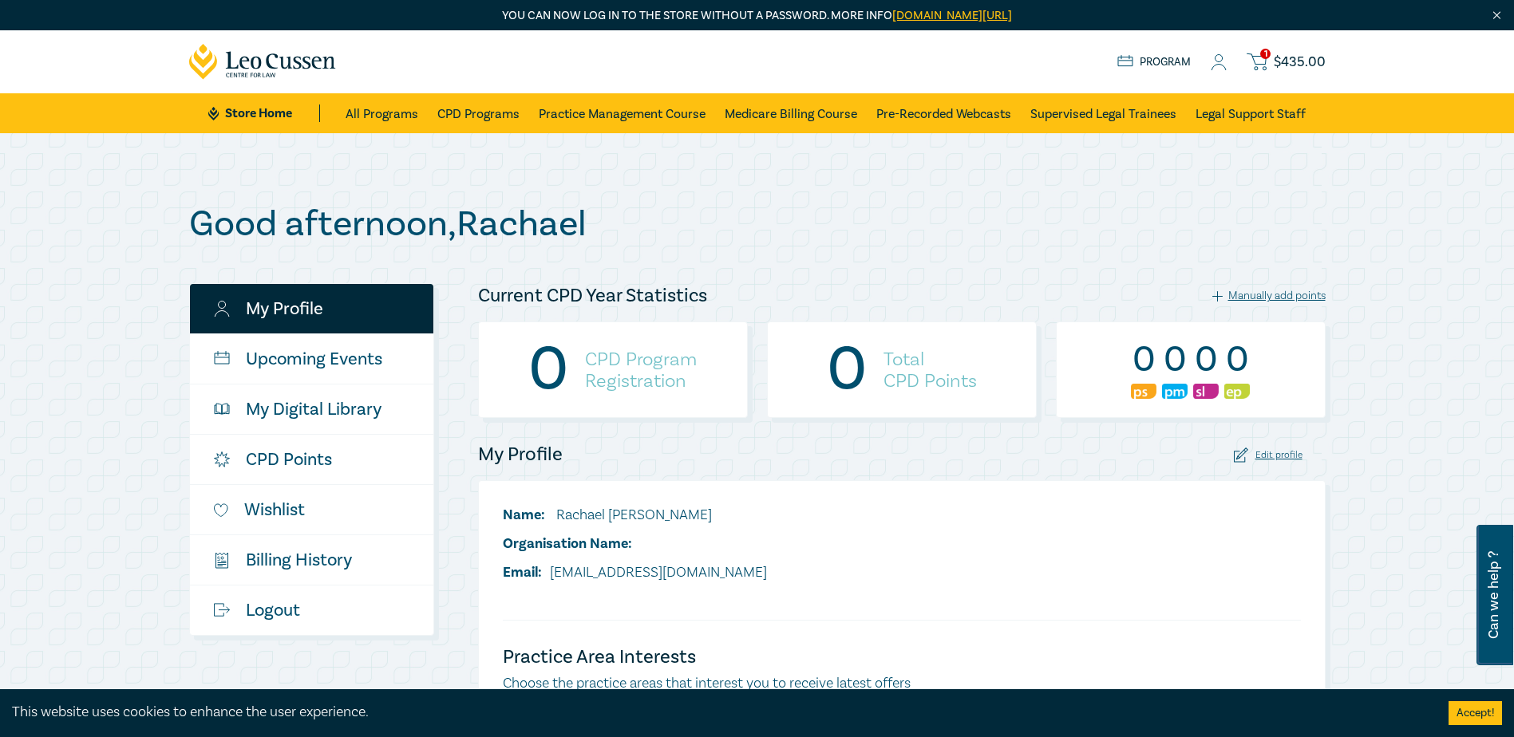
click at [1287, 55] on span "$ 435.00" at bounding box center [1299, 62] width 52 height 18
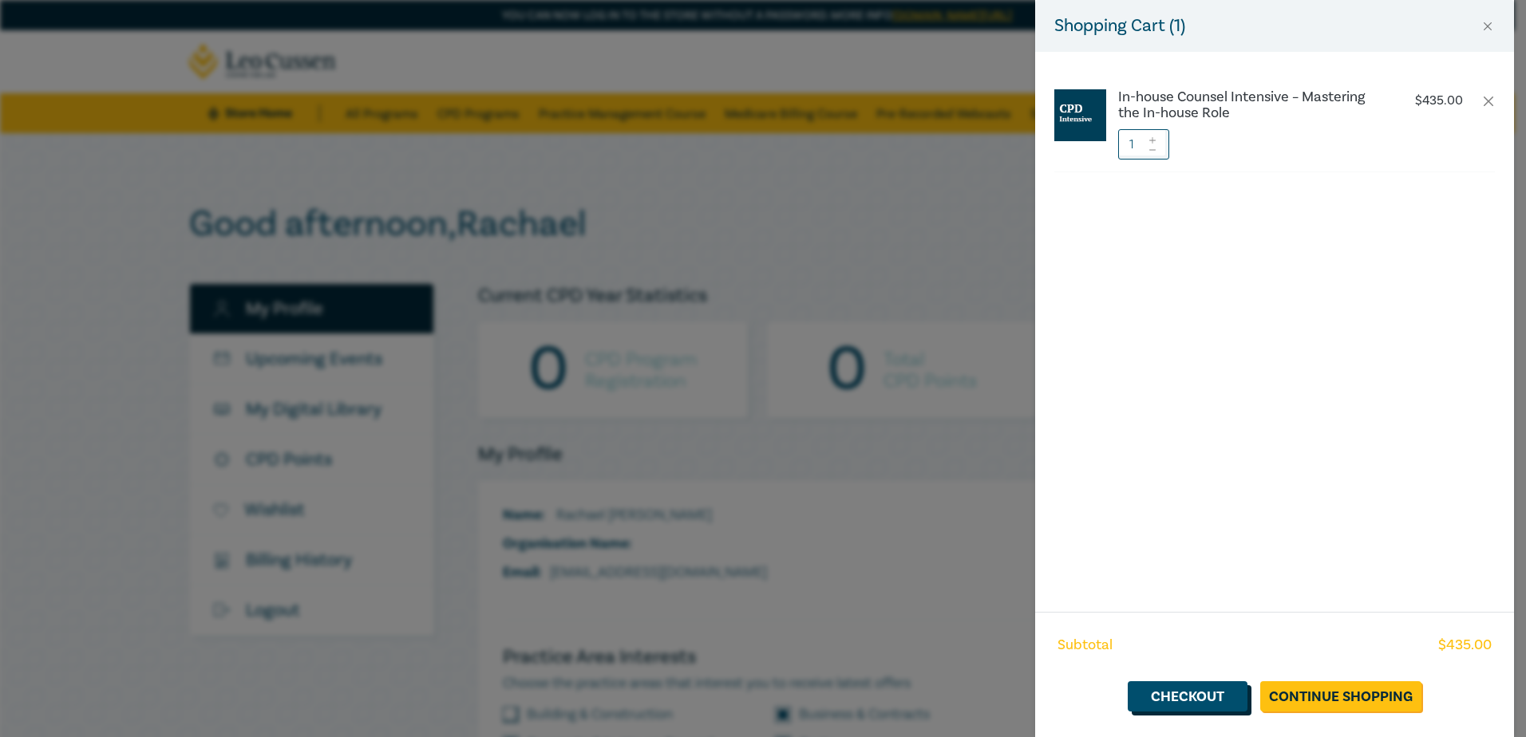
click at [1183, 693] on link "Checkout" at bounding box center [1187, 696] width 120 height 30
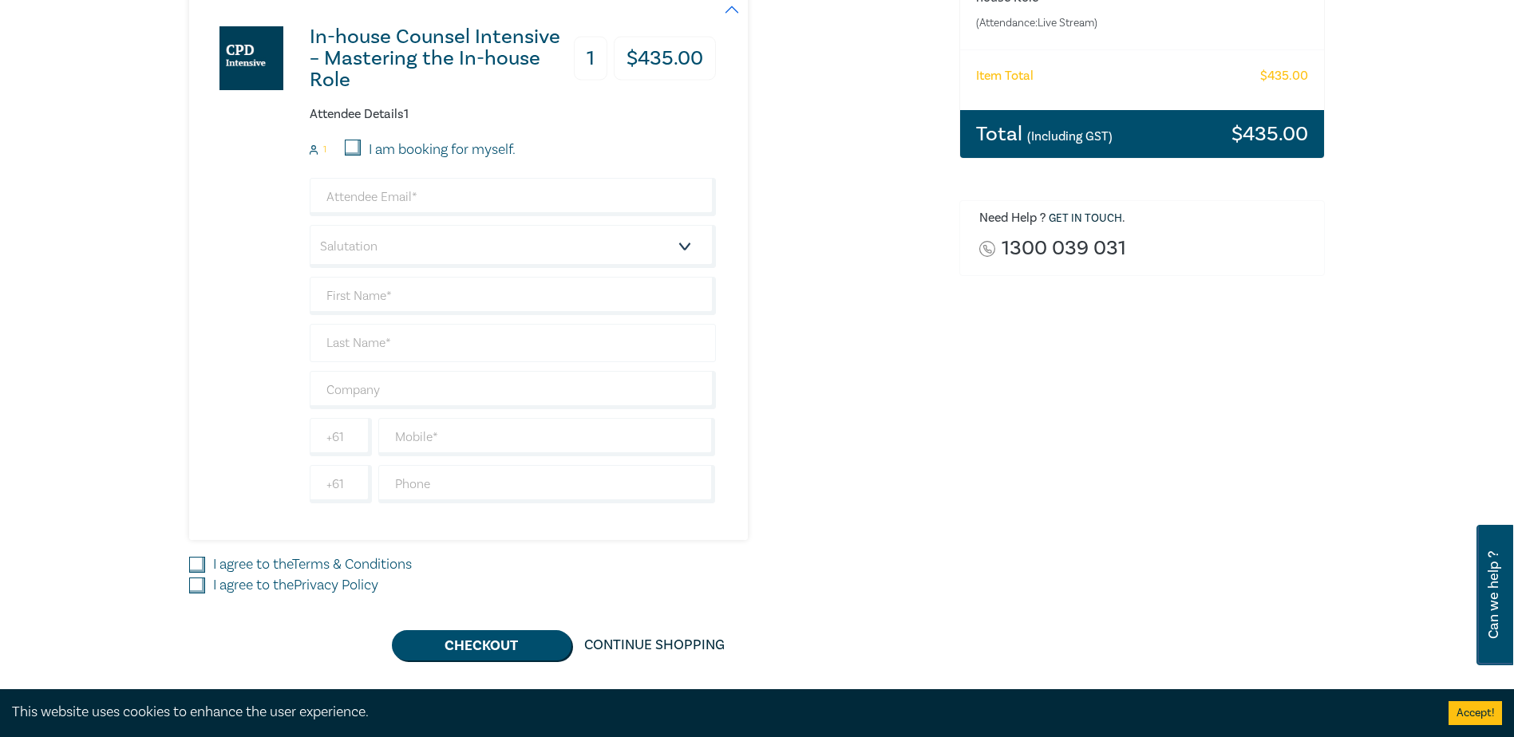
scroll to position [319, 0]
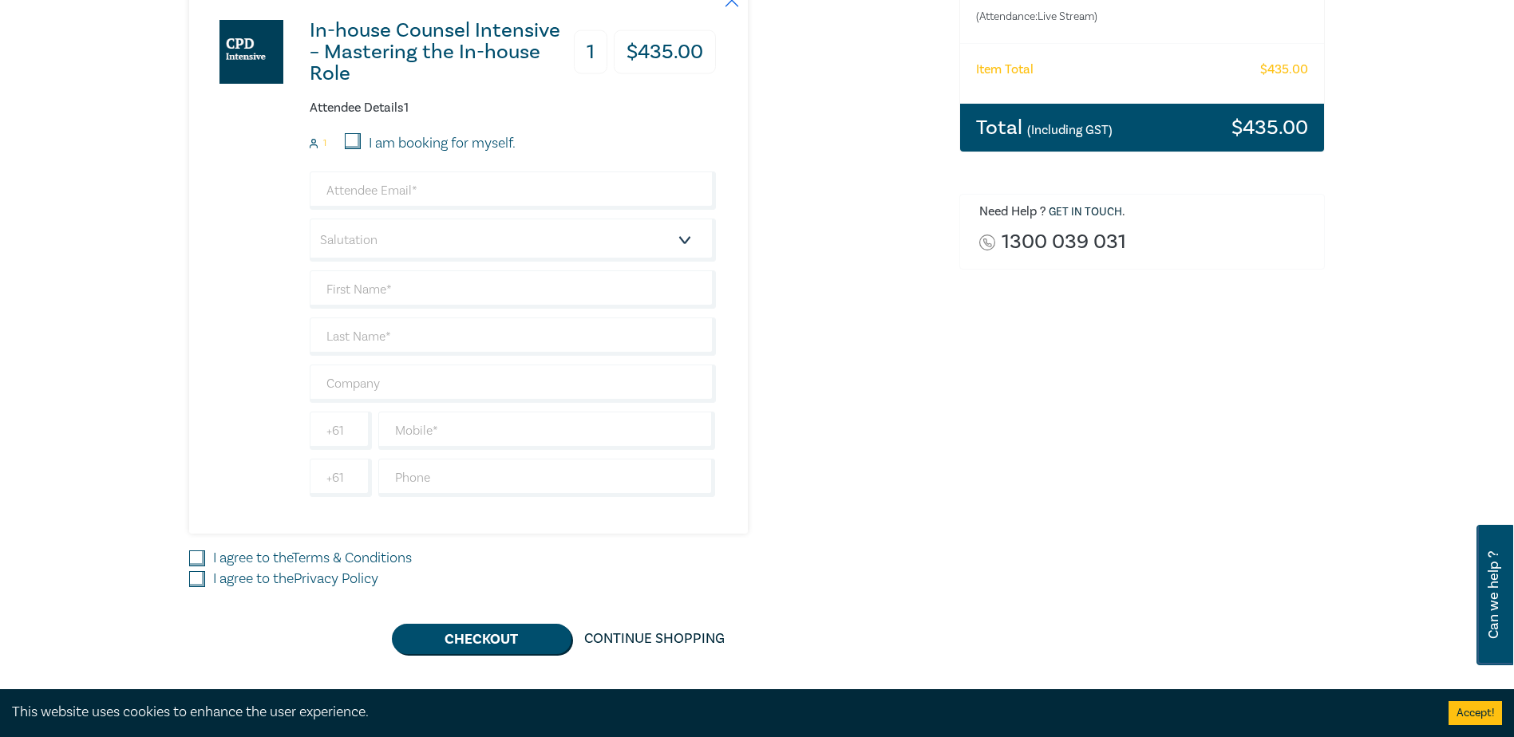
click at [354, 143] on input "I am booking for myself." at bounding box center [353, 141] width 16 height 16
checkbox input "true"
type input "[EMAIL_ADDRESS][DOMAIN_NAME]"
type input "Rachael"
type input "[PERSON_NAME]"
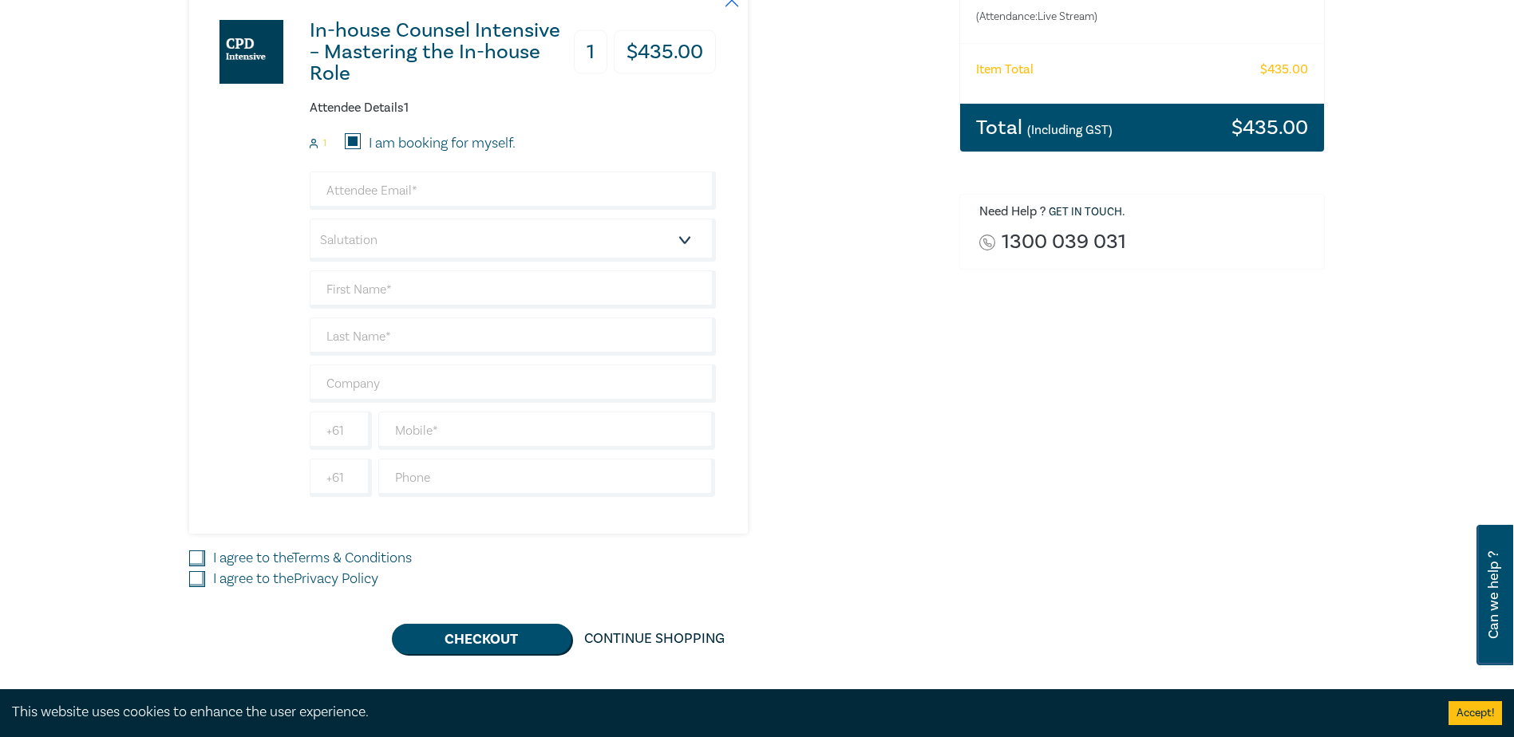
type input "438711081"
click at [395, 385] on input "text" at bounding box center [513, 384] width 406 height 38
type input "[PERSON_NAME] Oakley"
click at [197, 559] on input "I agree to the Terms & Conditions" at bounding box center [197, 559] width 16 height 16
checkbox input "true"
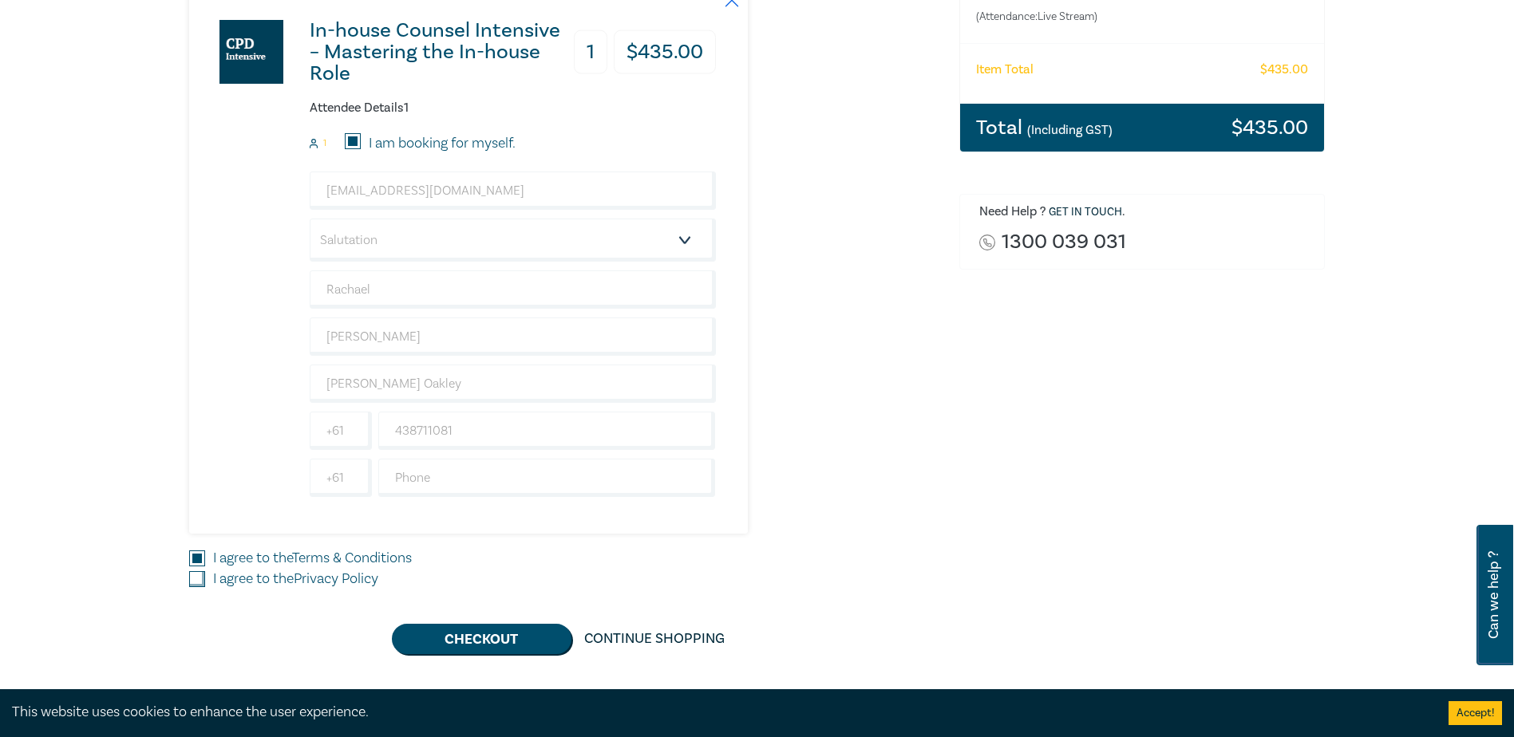
click at [198, 576] on input "I agree to the Privacy Policy" at bounding box center [197, 579] width 16 height 16
checkbox input "true"
click at [398, 480] on input "text" at bounding box center [547, 478] width 338 height 38
type input "0385689630"
click at [479, 429] on input "438711081" at bounding box center [547, 431] width 338 height 38
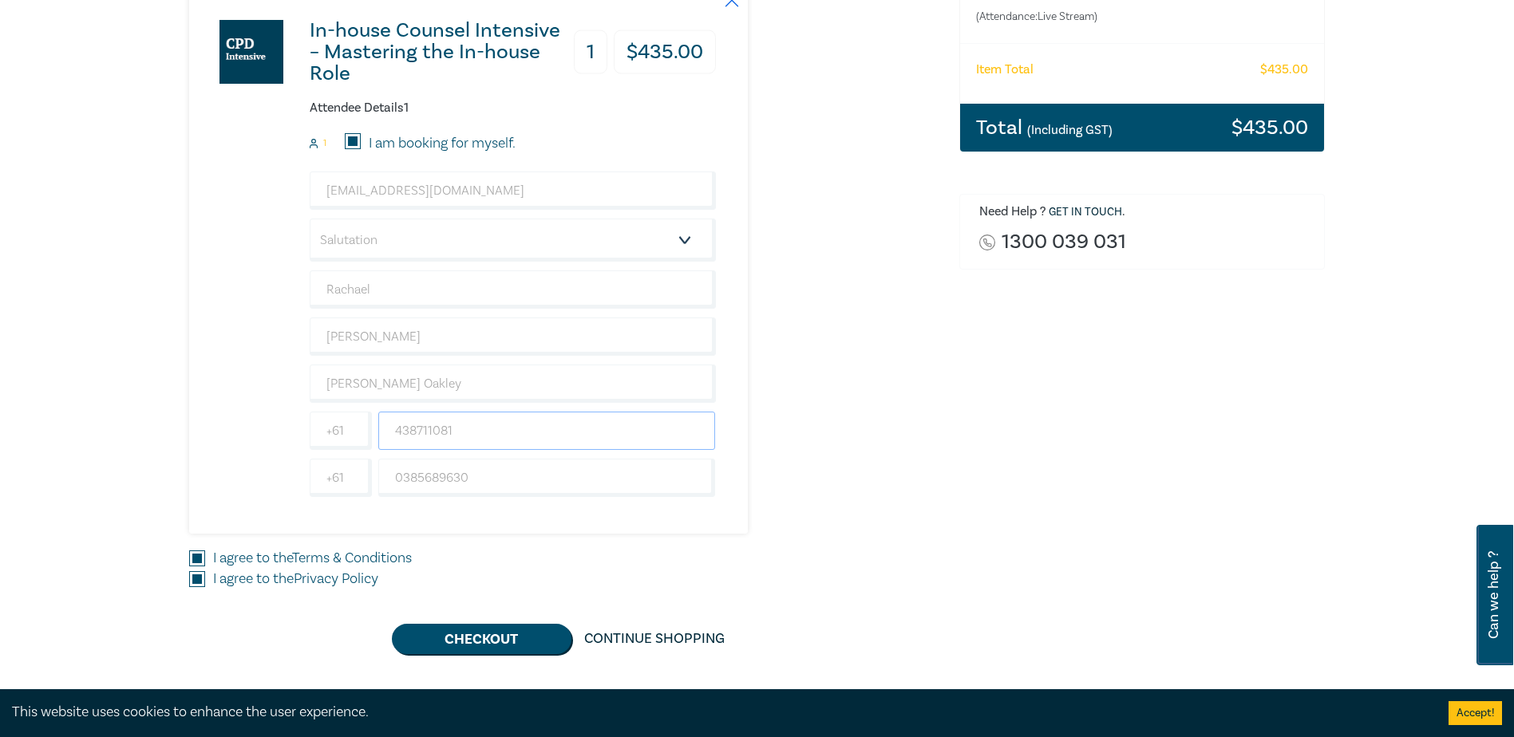
click at [393, 428] on input "438711081" at bounding box center [547, 431] width 338 height 38
click at [602, 436] on input "0438711081" at bounding box center [547, 431] width 338 height 38
type input "0438711081"
click at [945, 464] on div "Delivery Option Event Attendance In-house Counsel Intensive – Mastering the In-…" at bounding box center [565, 269] width 770 height 772
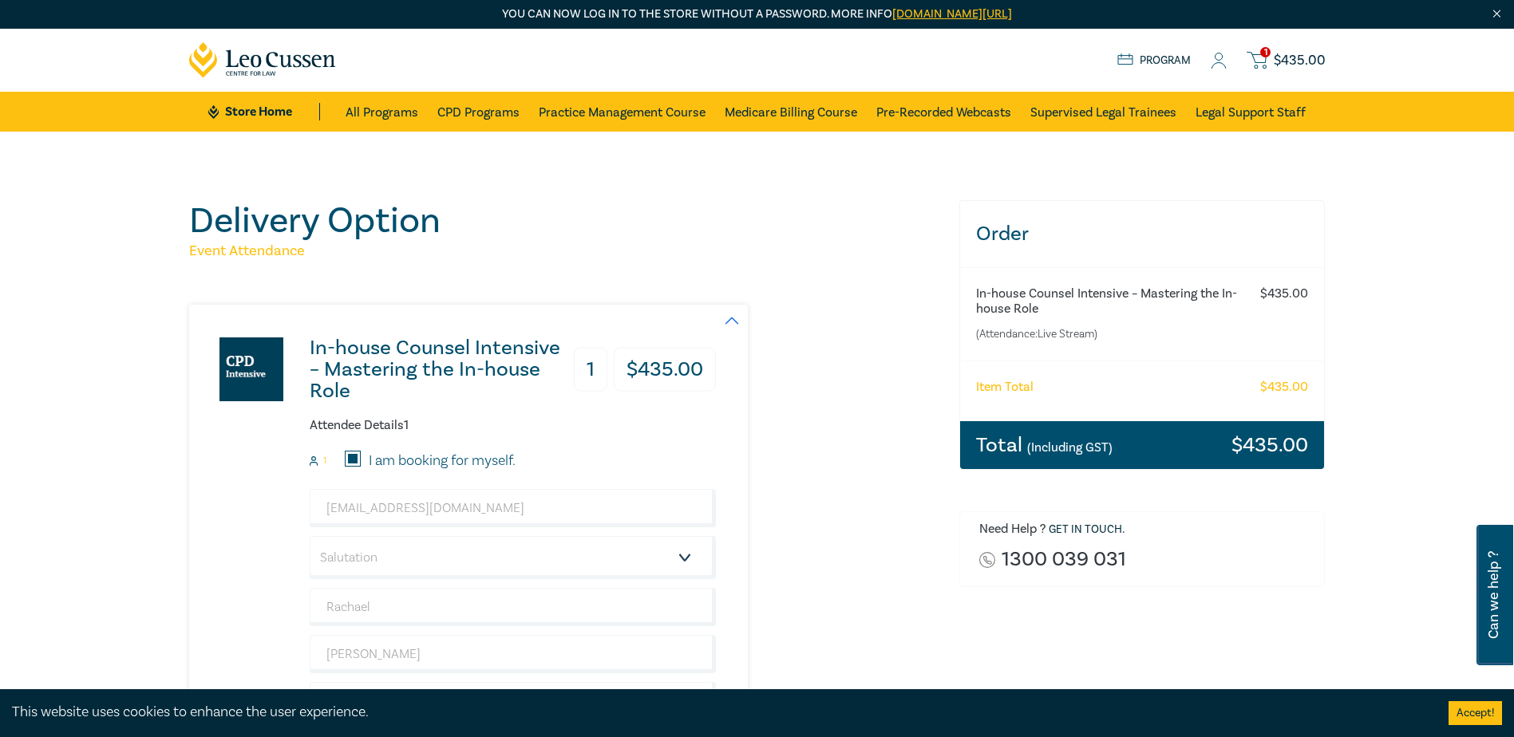
scroll to position [0, 0]
